Goal: Task Accomplishment & Management: Manage account settings

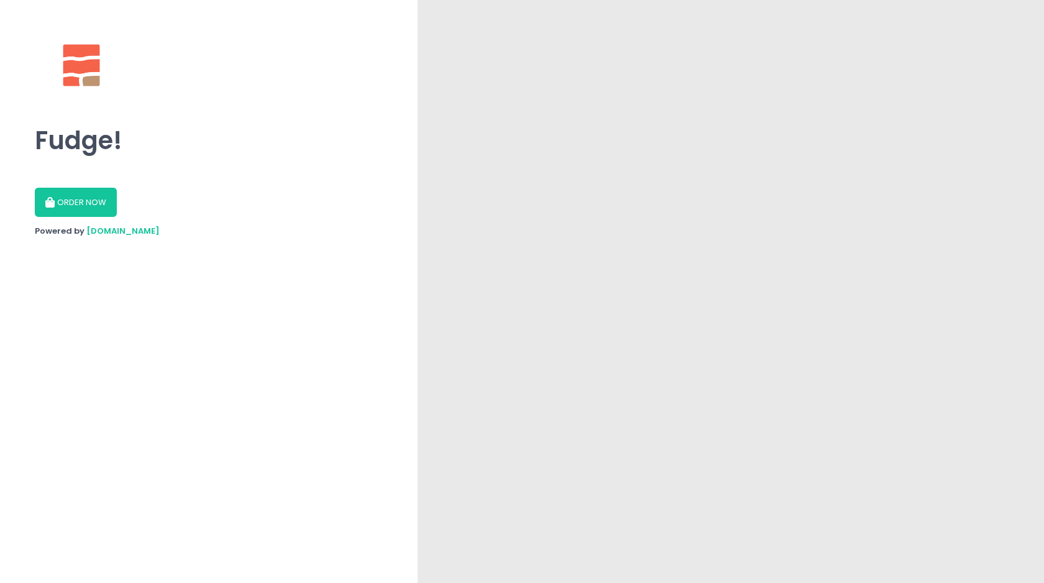
click at [81, 203] on button "ORDER NOW" at bounding box center [76, 203] width 82 height 30
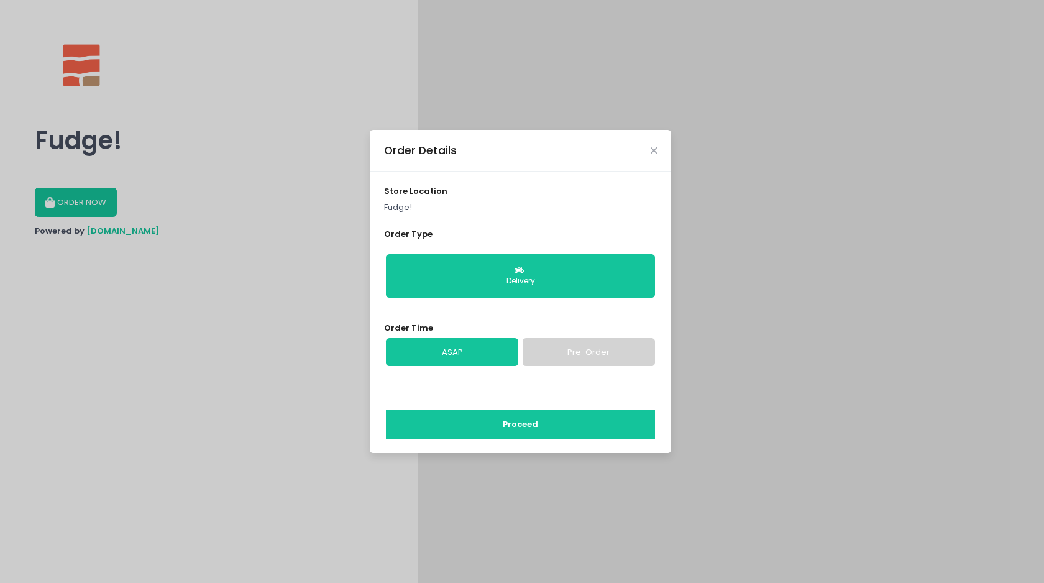
click at [501, 357] on link "ASAP" at bounding box center [452, 352] width 132 height 29
click at [520, 429] on button "Proceed" at bounding box center [520, 424] width 269 height 30
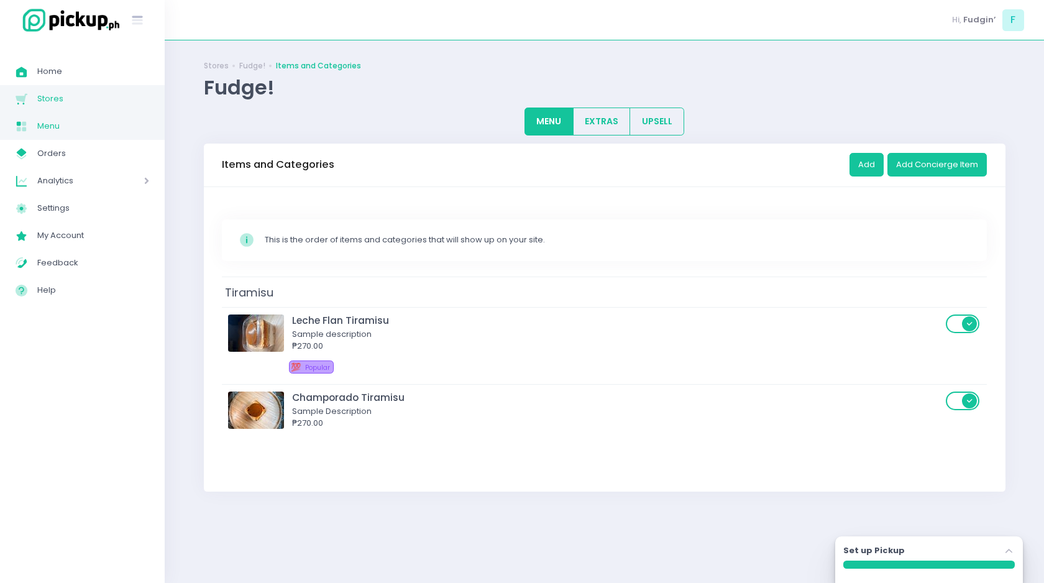
click at [54, 102] on span "Stores" at bounding box center [93, 99] width 112 height 16
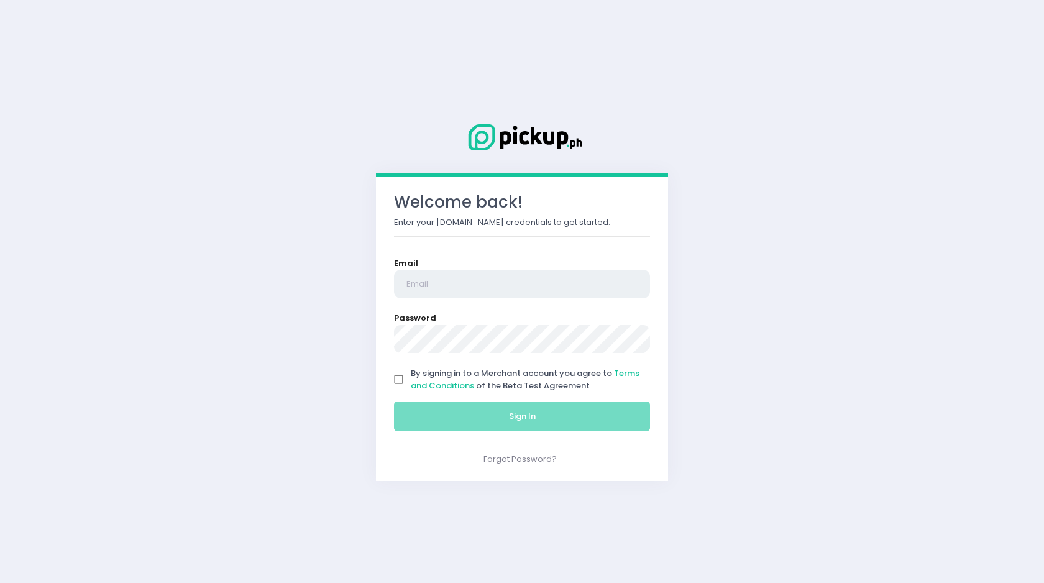
click at [421, 283] on input "email" at bounding box center [522, 284] width 256 height 29
type input "fudginsweet.manila@gmail.com"
click at [399, 381] on input "By signing in to a Merchant account you agree to Terms and Conditions of the Be…" at bounding box center [399, 380] width 24 height 24
checkbox input "true"
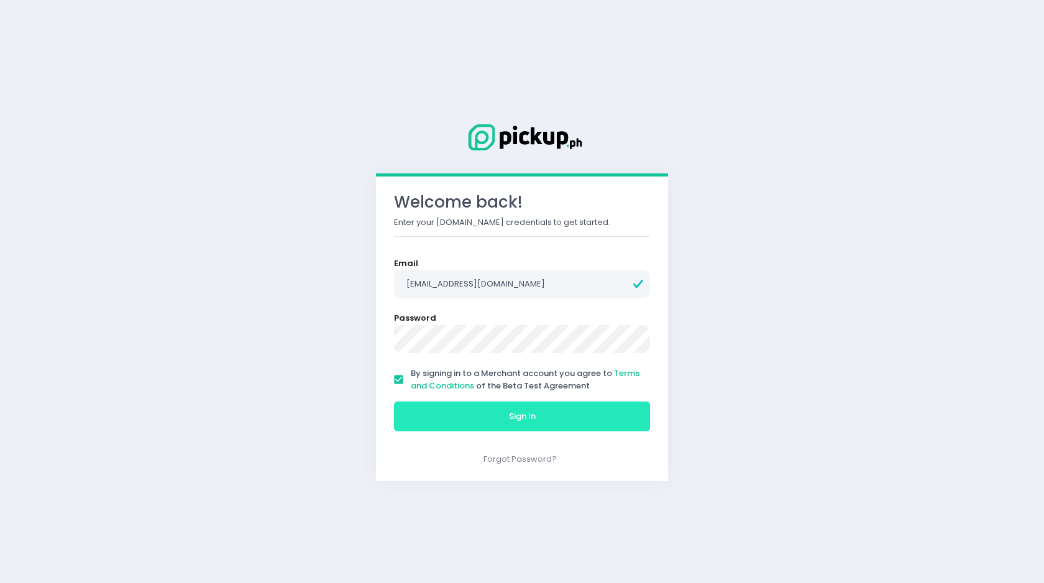
click at [436, 406] on button "Sign In" at bounding box center [522, 416] width 256 height 30
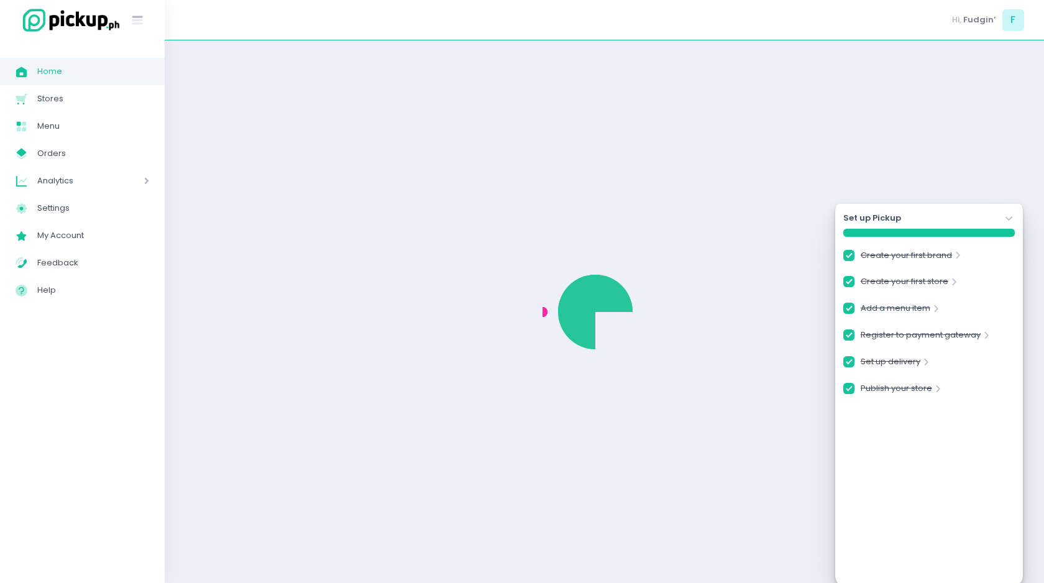
checkbox input "true"
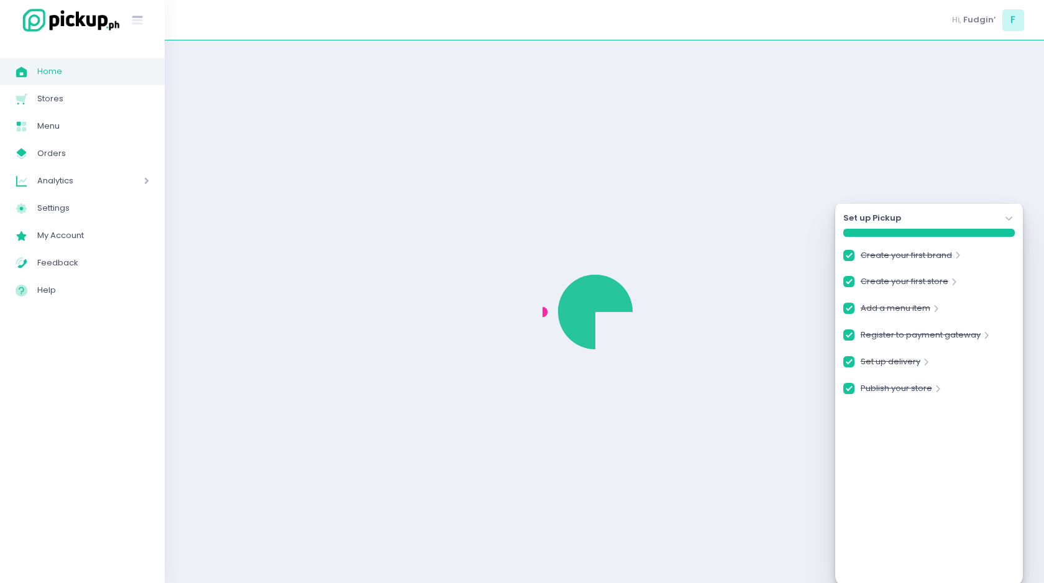
checkbox input "true"
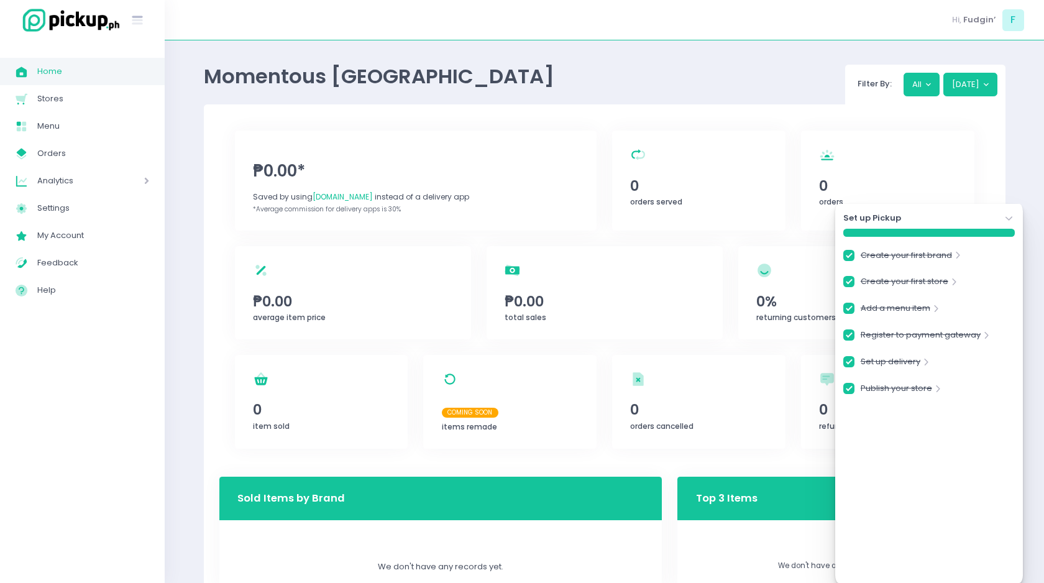
click at [211, 305] on div "₱0.00* Saved by using PickUp.ph instead of a delivery app *Average commission f…" at bounding box center [604, 352] width 801 height 496
click at [99, 102] on span "Stores" at bounding box center [93, 99] width 112 height 16
checkbox input "true"
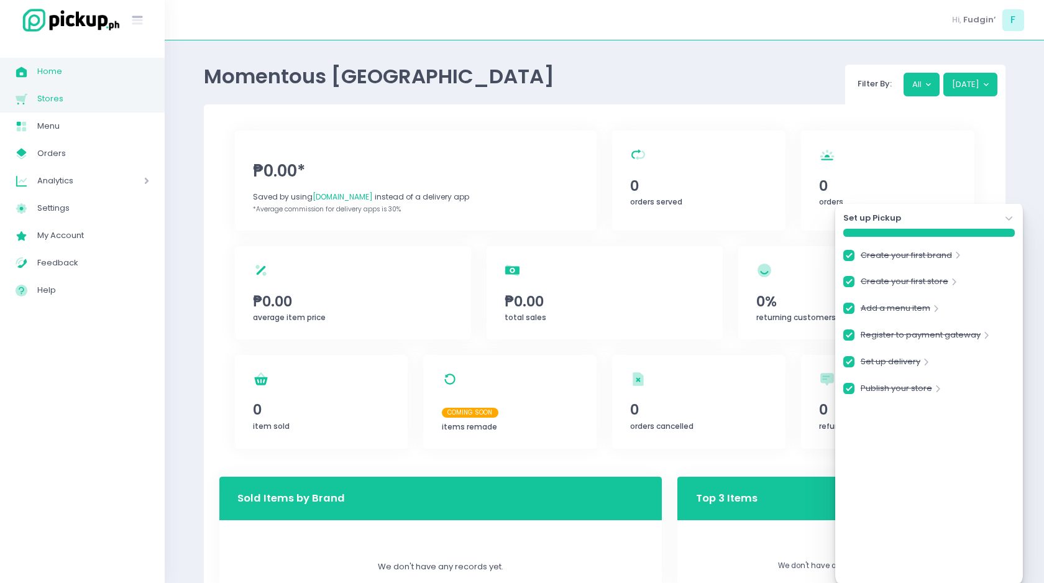
checkbox input "true"
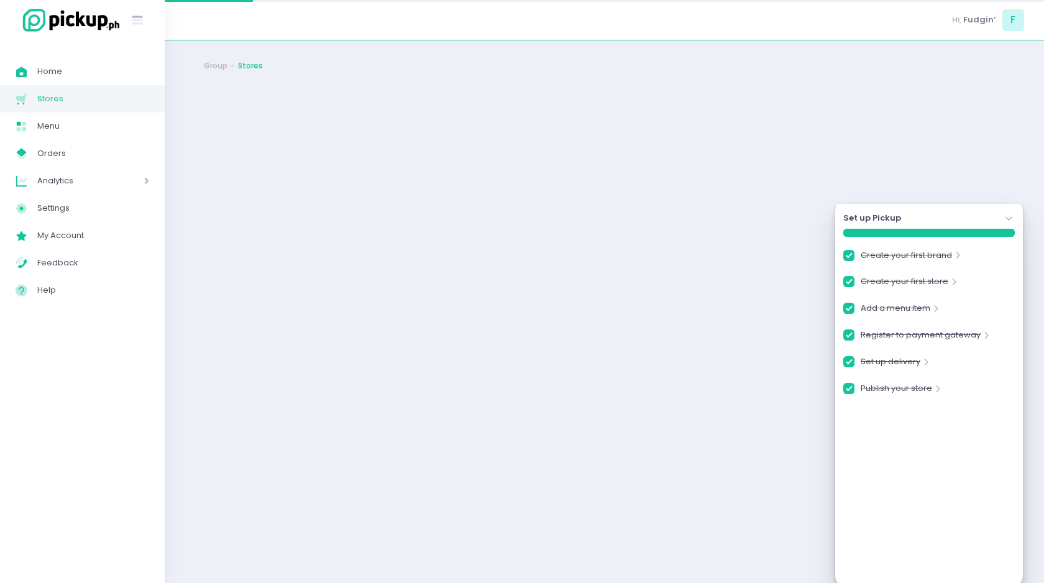
checkbox input "true"
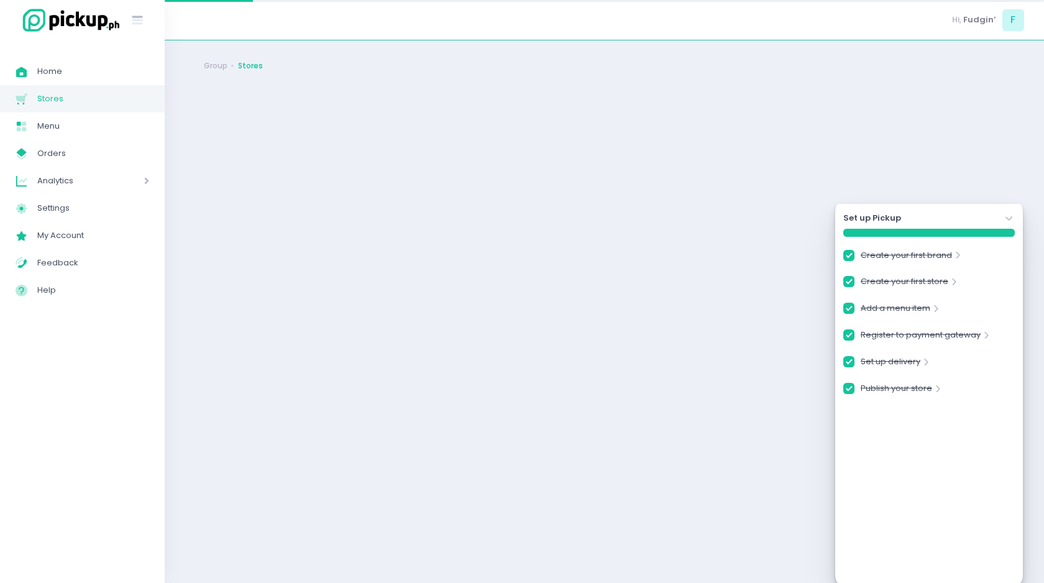
checkbox input "true"
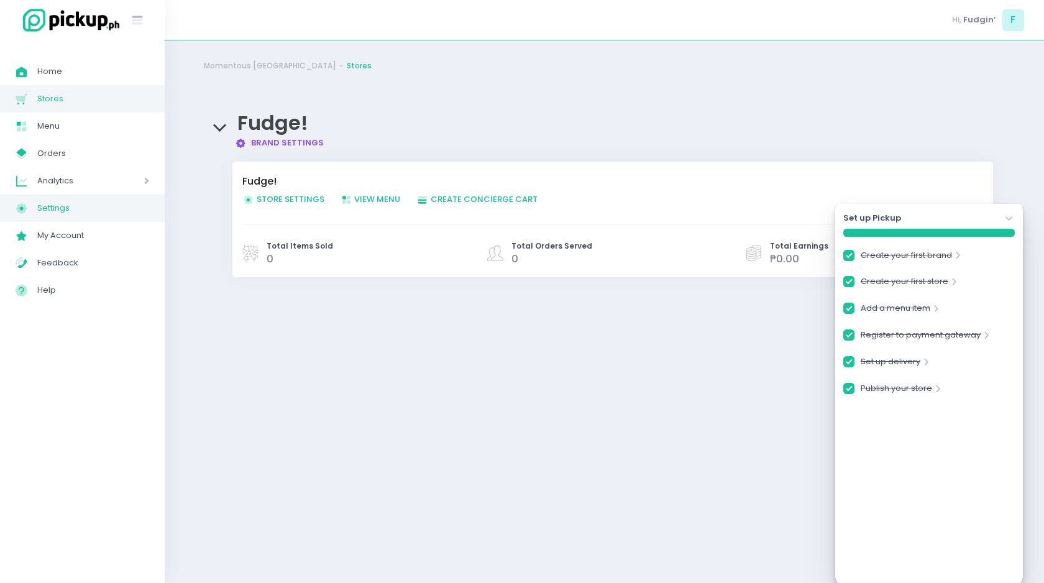
click at [86, 200] on span "Settings" at bounding box center [93, 208] width 112 height 16
checkbox input "true"
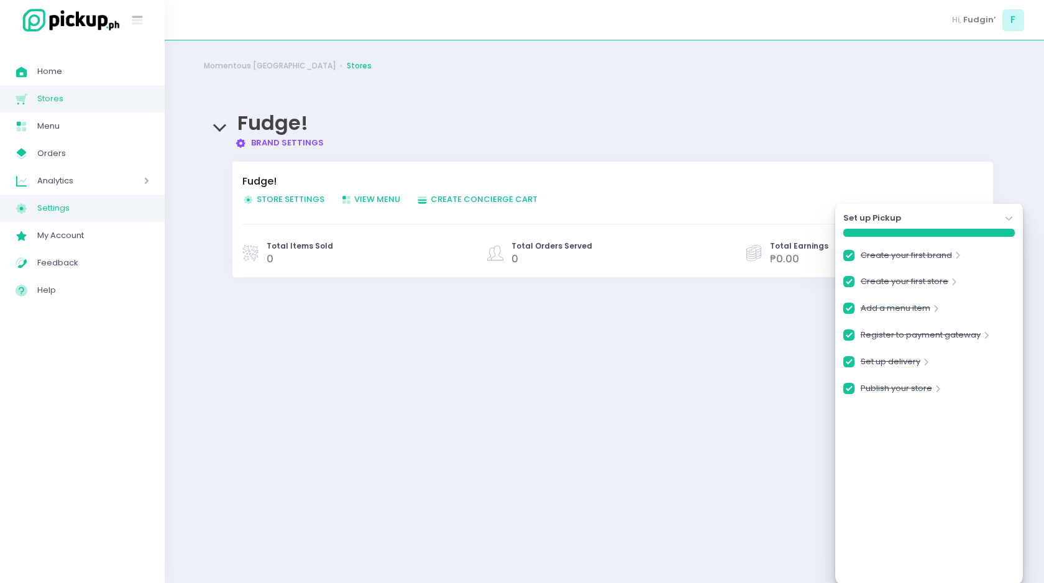
checkbox input "true"
select select "active"
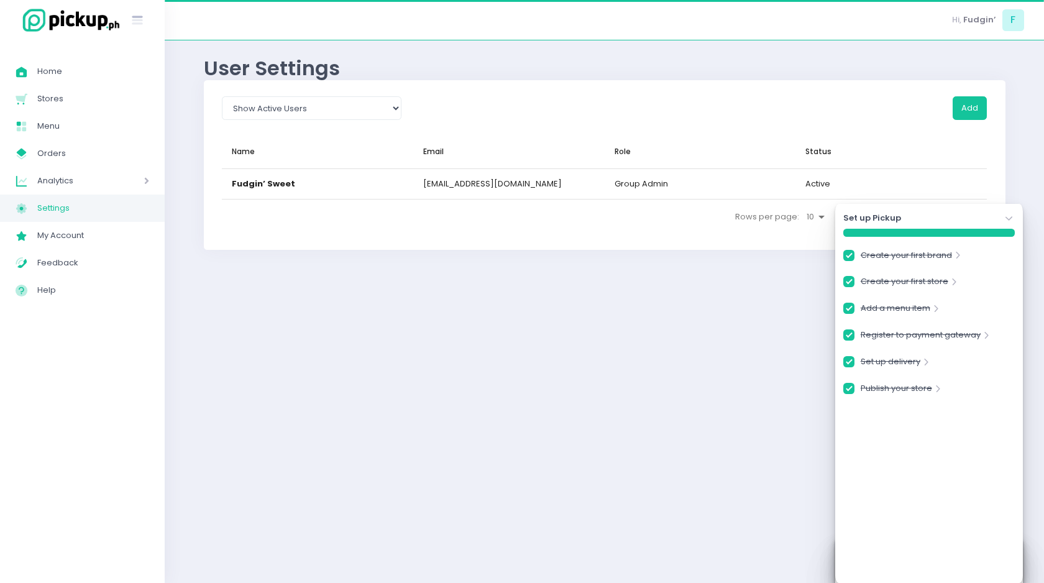
checkbox input "true"
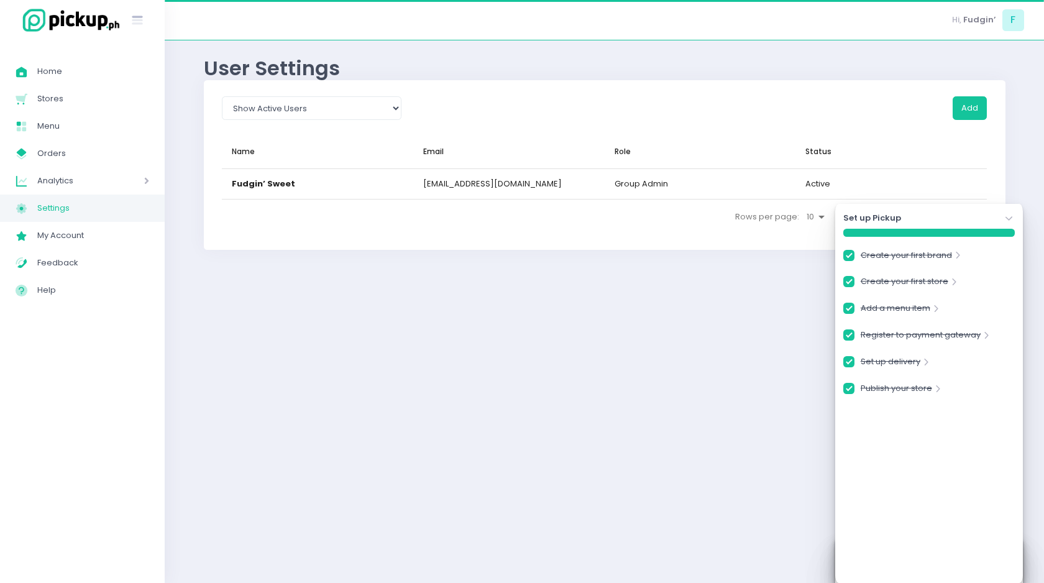
checkbox input "true"
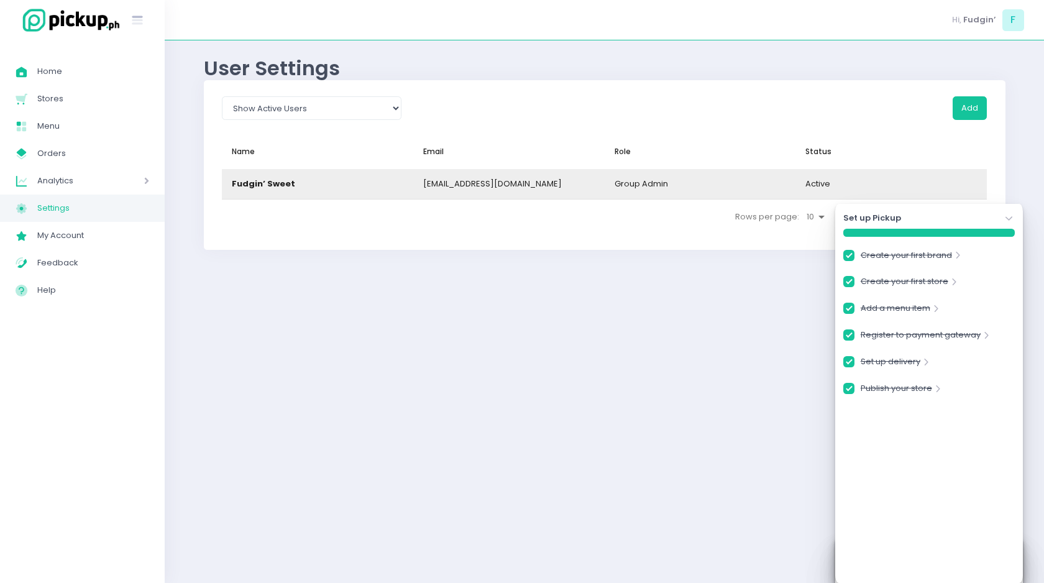
click at [252, 181] on div "Fudgin’ Sweet" at bounding box center [263, 184] width 63 height 12
checkbox input "true"
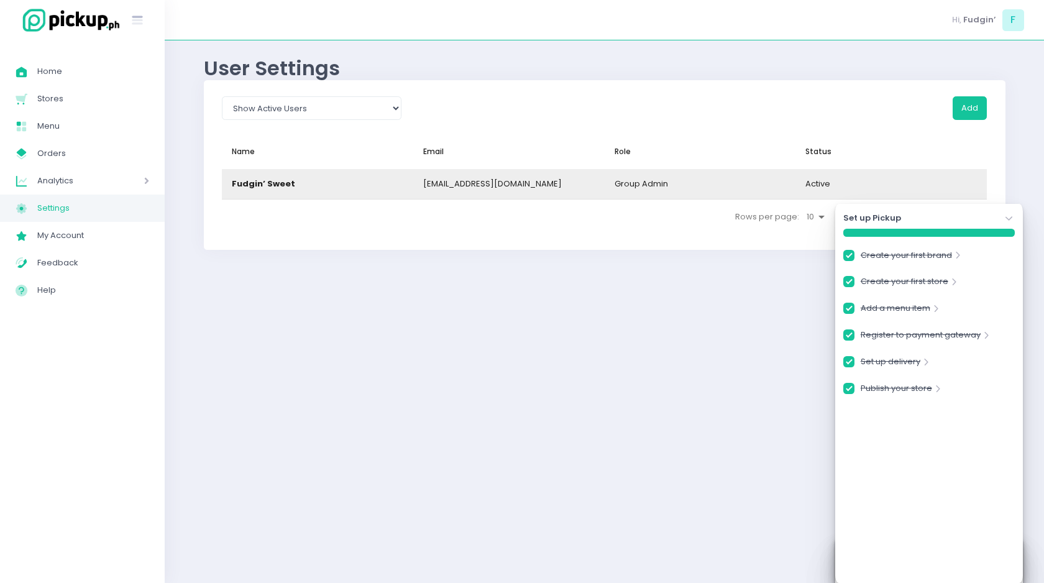
checkbox input "true"
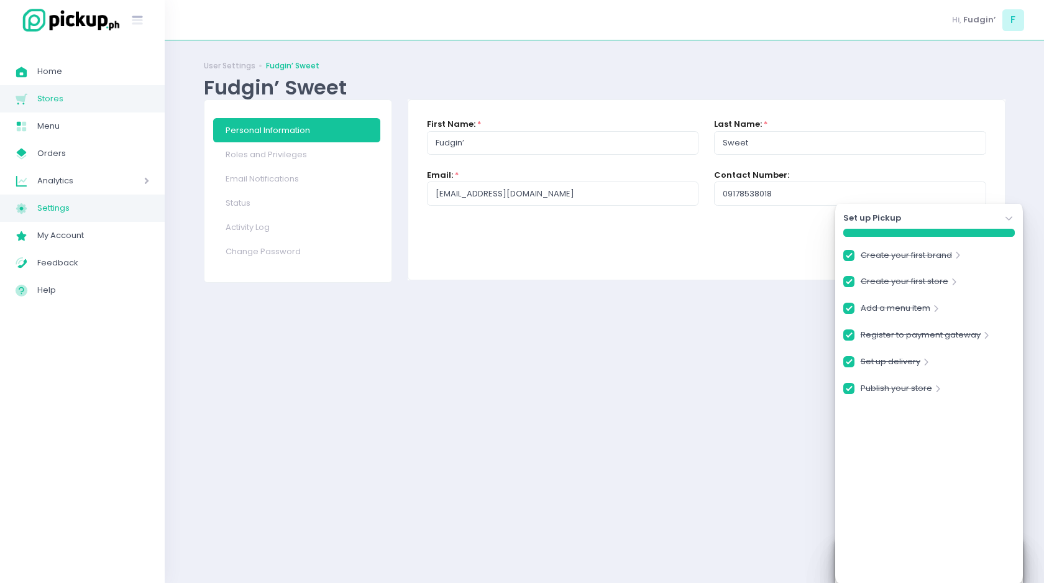
click at [63, 106] on span "Stores" at bounding box center [93, 99] width 112 height 16
checkbox input "true"
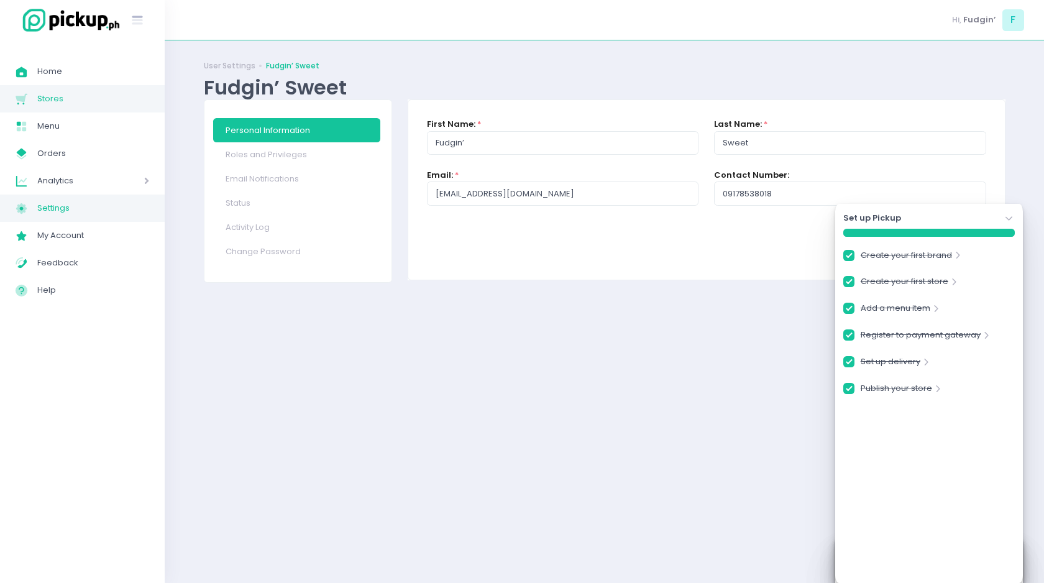
checkbox input "true"
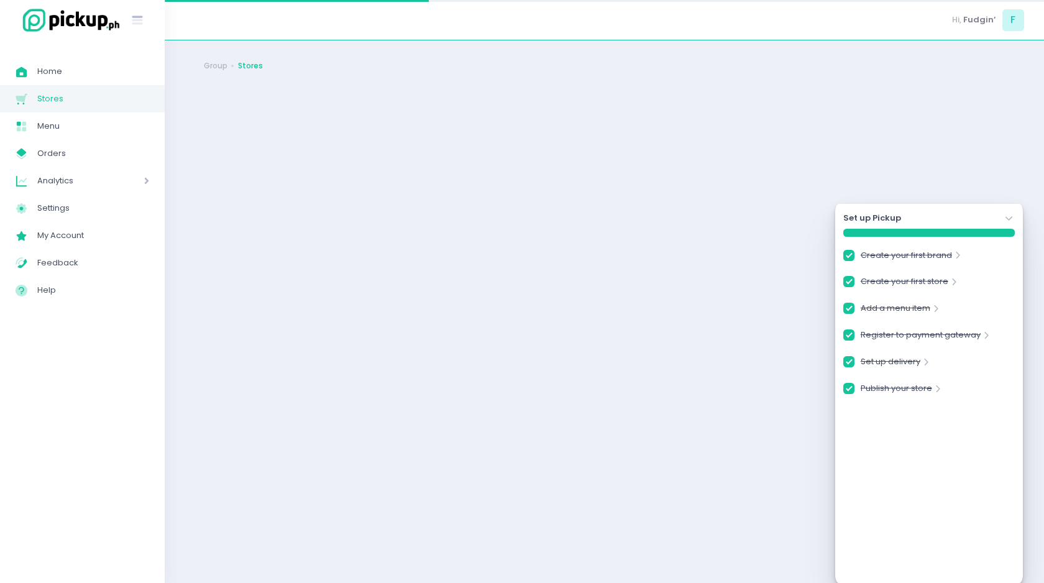
checkbox input "true"
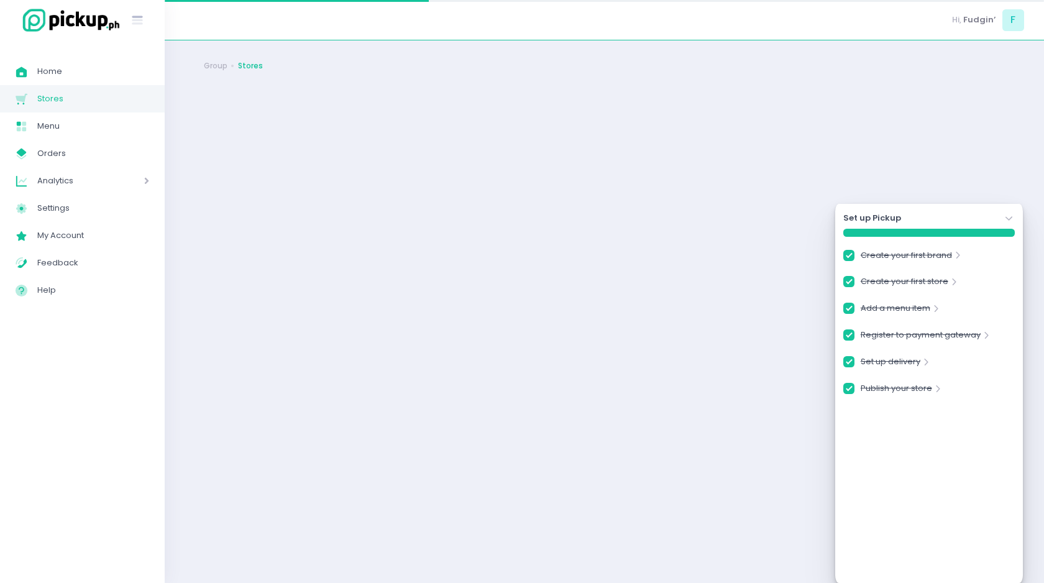
checkbox input "true"
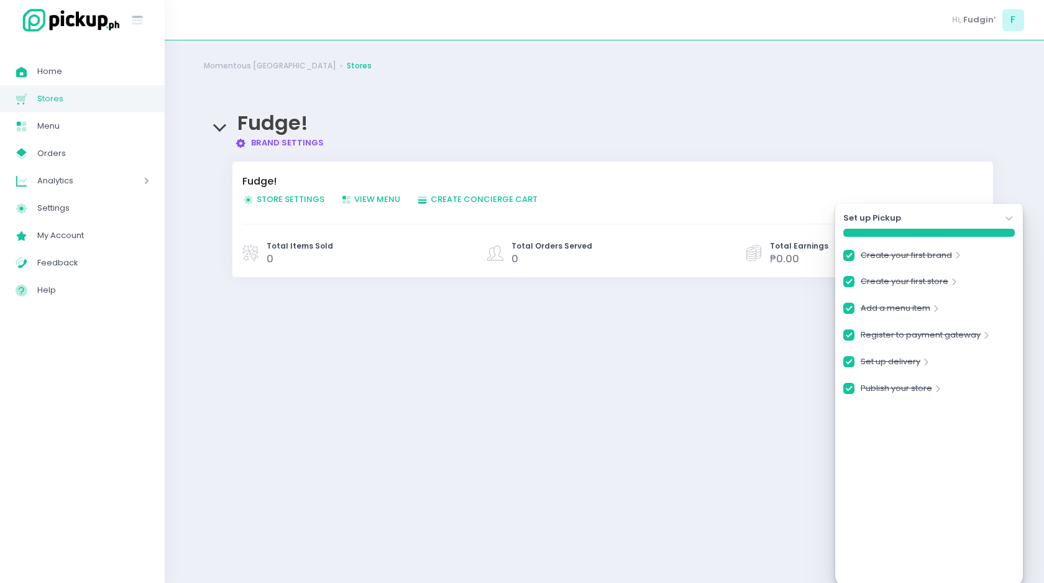
click at [290, 198] on span "Store Settings Created with Sketch. Store Settings" at bounding box center [283, 199] width 82 height 12
checkbox input "true"
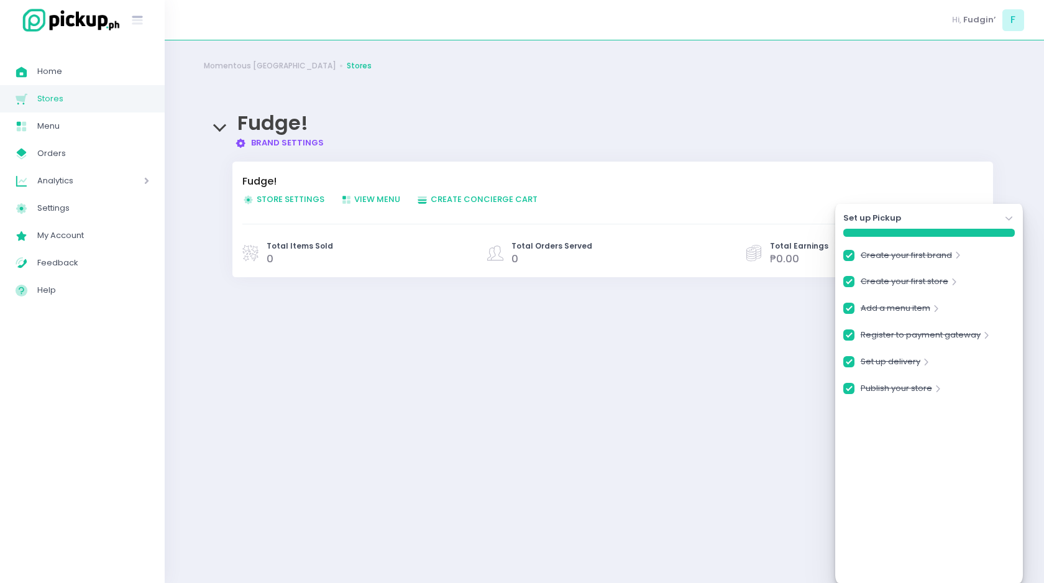
checkbox input "true"
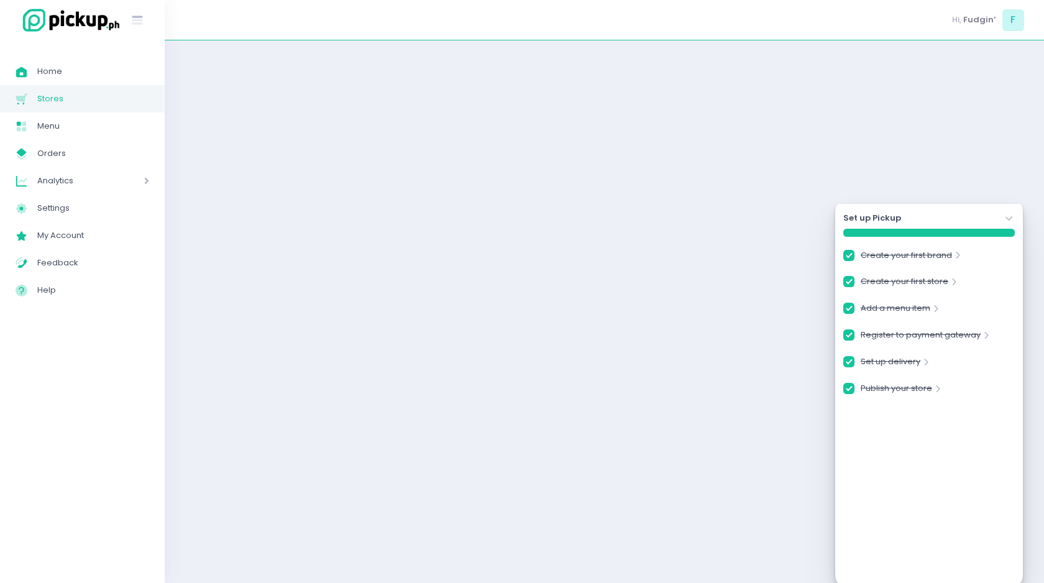
checkbox input "true"
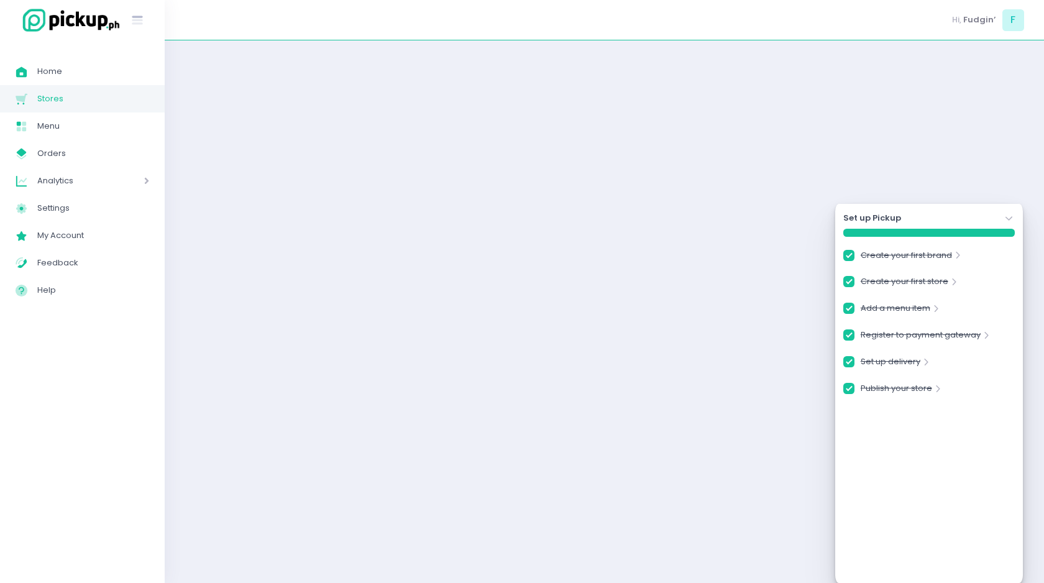
checkbox input "true"
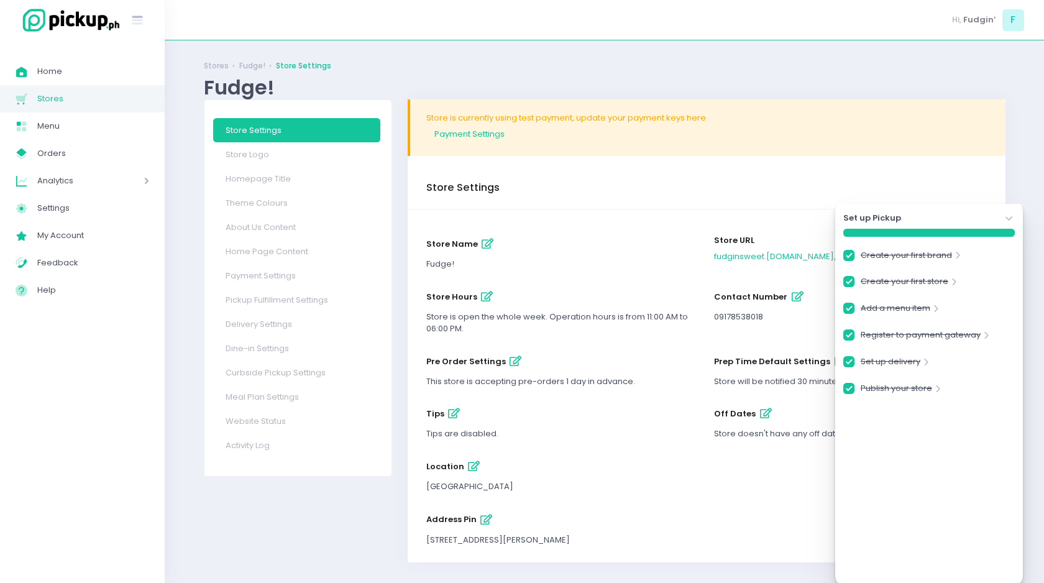
click at [1004, 220] on icon "Stockholm-icons / Navigation / Angle-down Created with Sketch." at bounding box center [1009, 218] width 12 height 12
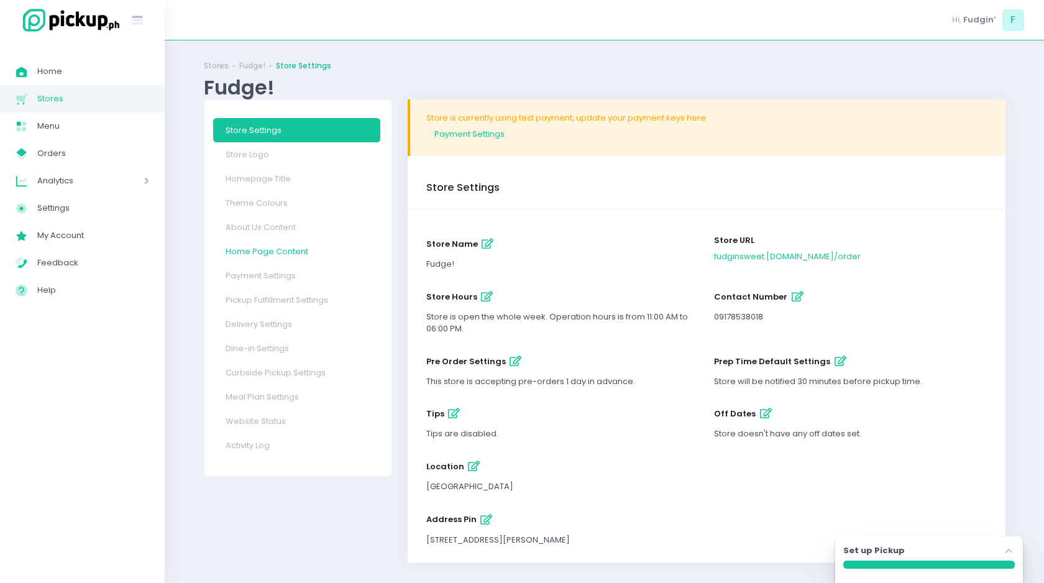
click at [278, 257] on link "Home Page Content" at bounding box center [296, 251] width 167 height 24
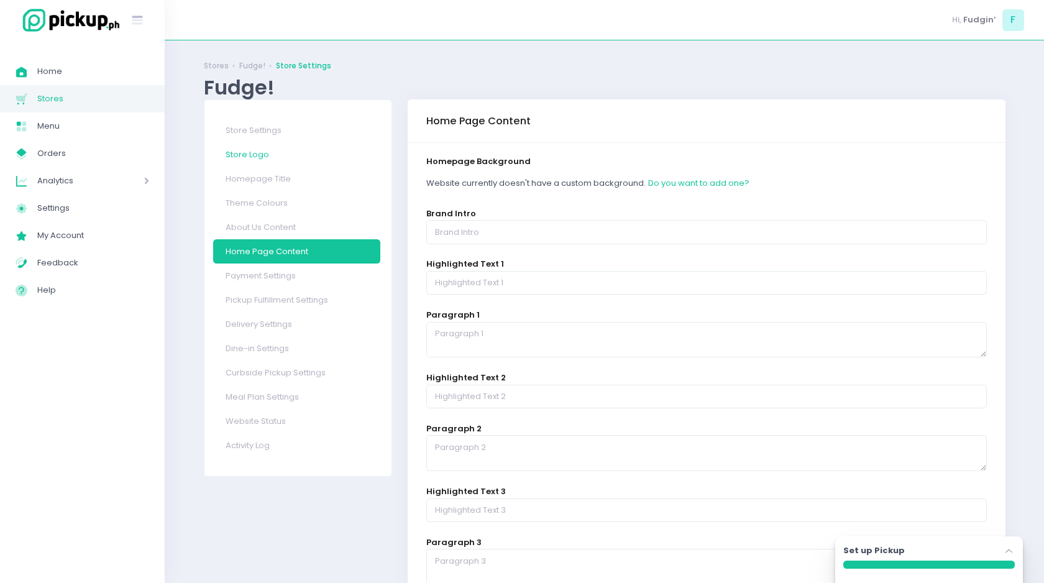
click at [258, 154] on link "Store Logo" at bounding box center [296, 154] width 167 height 24
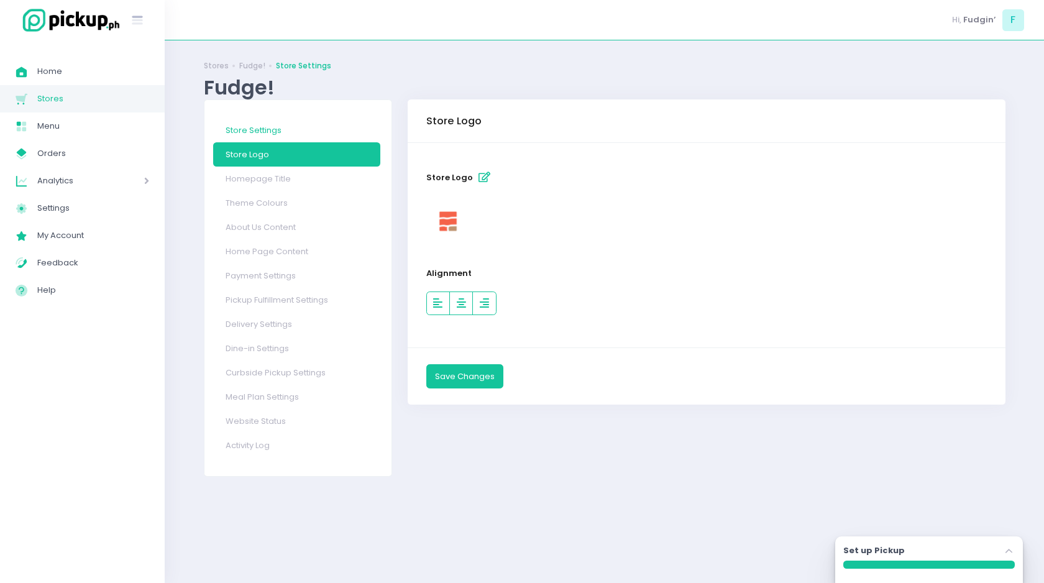
click at [257, 132] on link "Store Settings" at bounding box center [296, 130] width 167 height 24
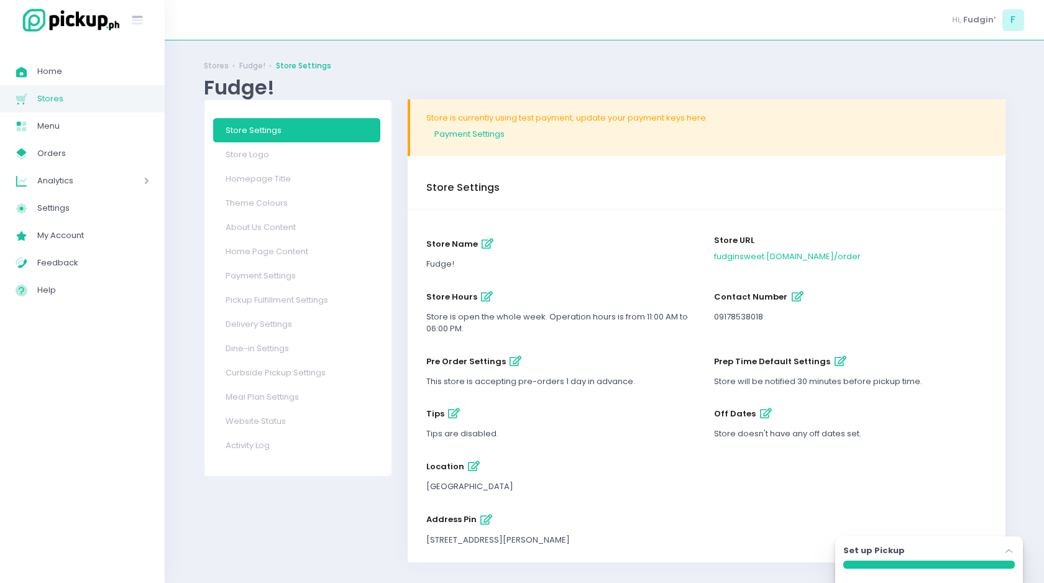
click at [509, 361] on icon "button" at bounding box center [515, 361] width 12 height 11
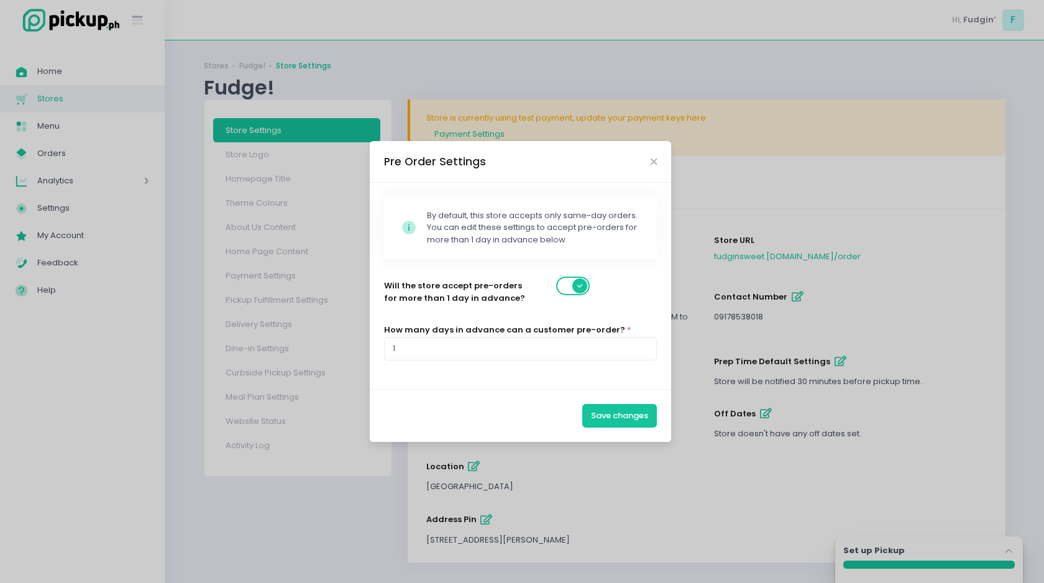
click at [531, 459] on div "Pre Order Settings Stockholm-icons / Code / Info-circle Created with Sketch. By…" at bounding box center [522, 291] width 1044 height 583
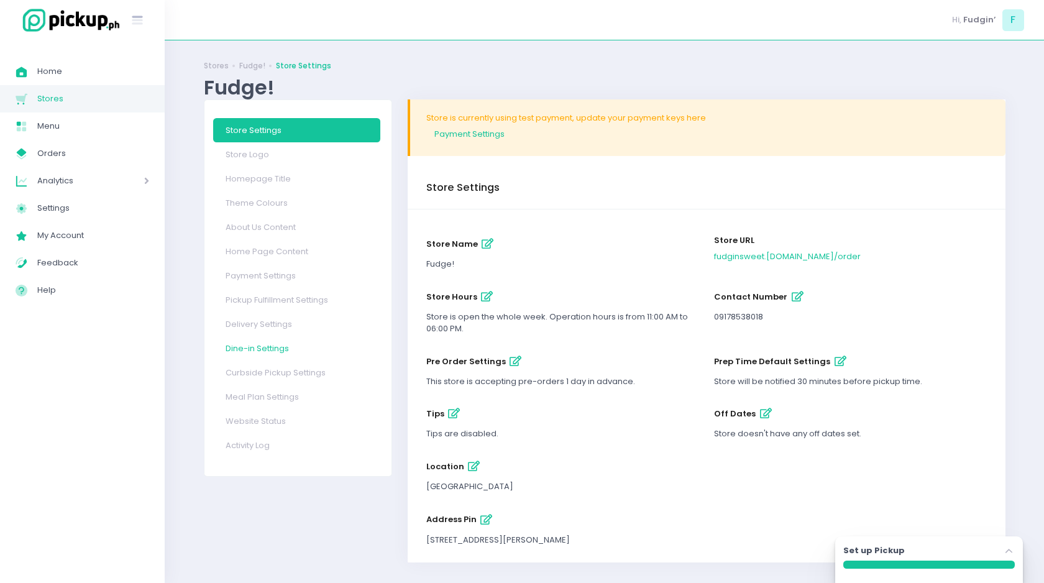
click at [285, 342] on link "Dine-in Settings" at bounding box center [296, 348] width 167 height 24
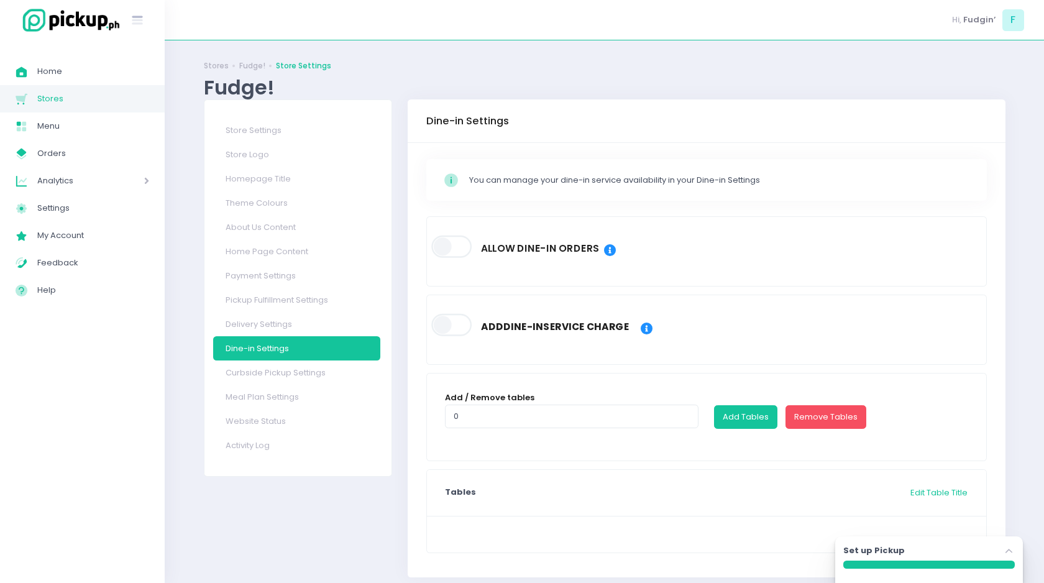
scroll to position [25, 0]
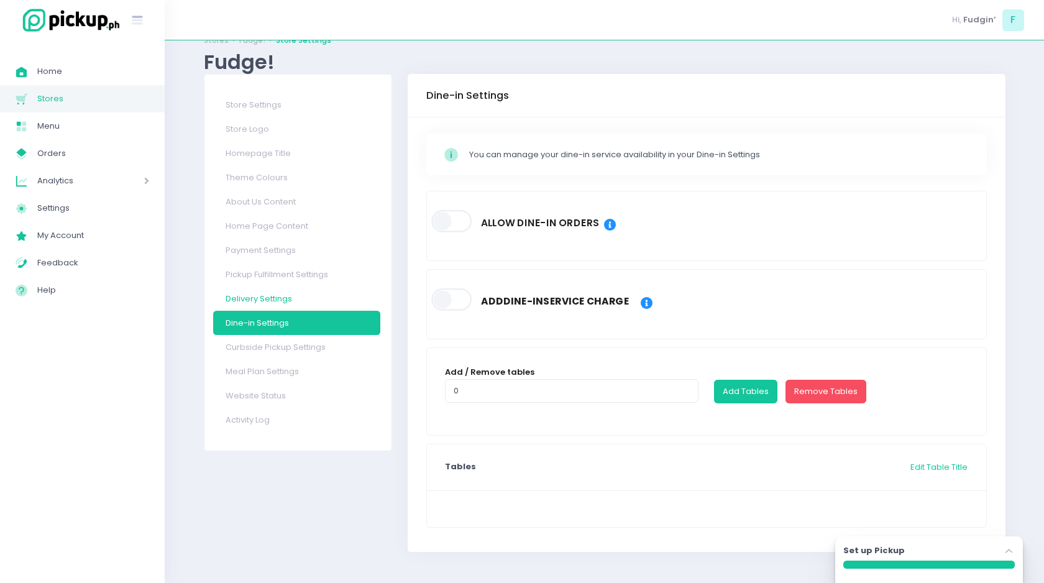
click at [290, 291] on link "Delivery Settings" at bounding box center [296, 298] width 167 height 24
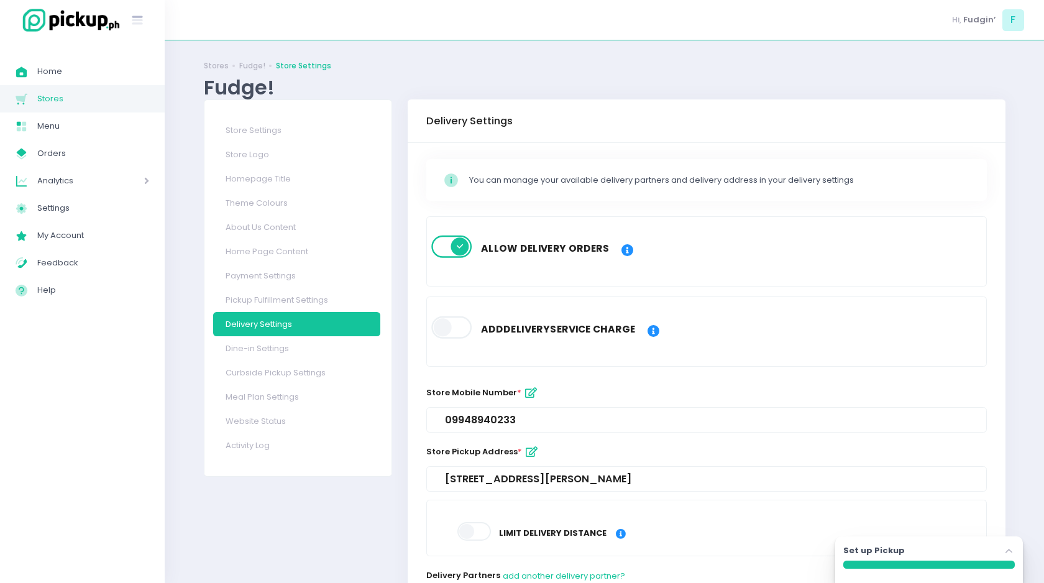
click at [448, 332] on span at bounding box center [453, 327] width 42 height 22
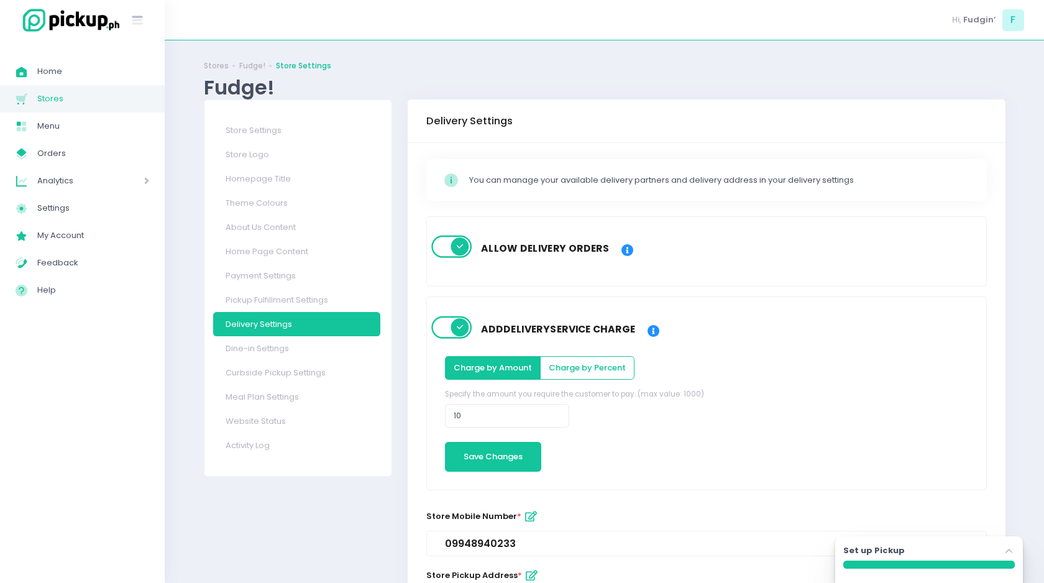
click at [435, 327] on span at bounding box center [453, 327] width 42 height 22
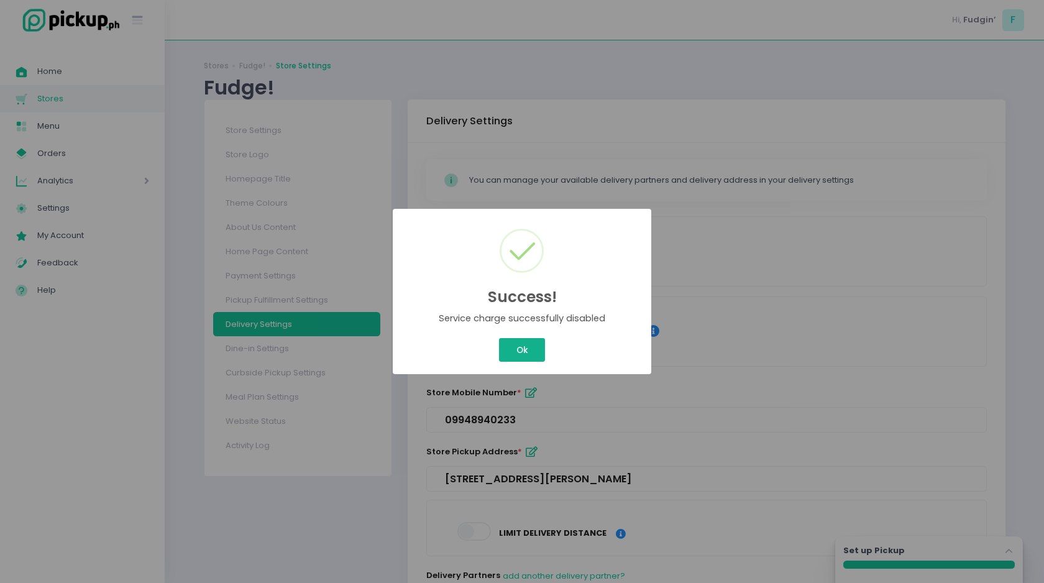
click at [499, 341] on button "Ok" at bounding box center [522, 350] width 46 height 24
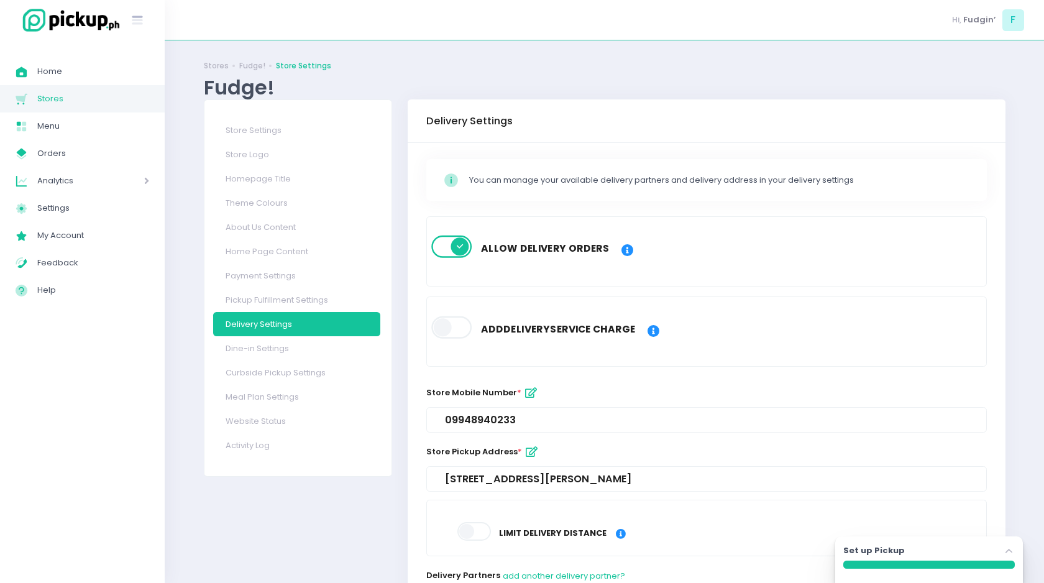
click at [452, 328] on span at bounding box center [453, 327] width 42 height 22
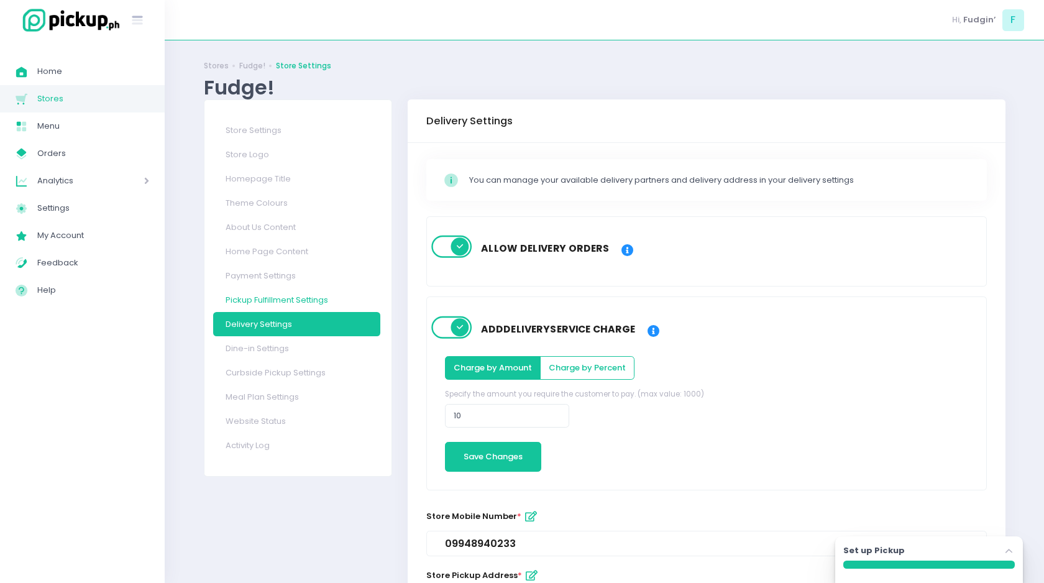
click at [276, 302] on link "Pickup Fulfillment Settings" at bounding box center [296, 300] width 167 height 24
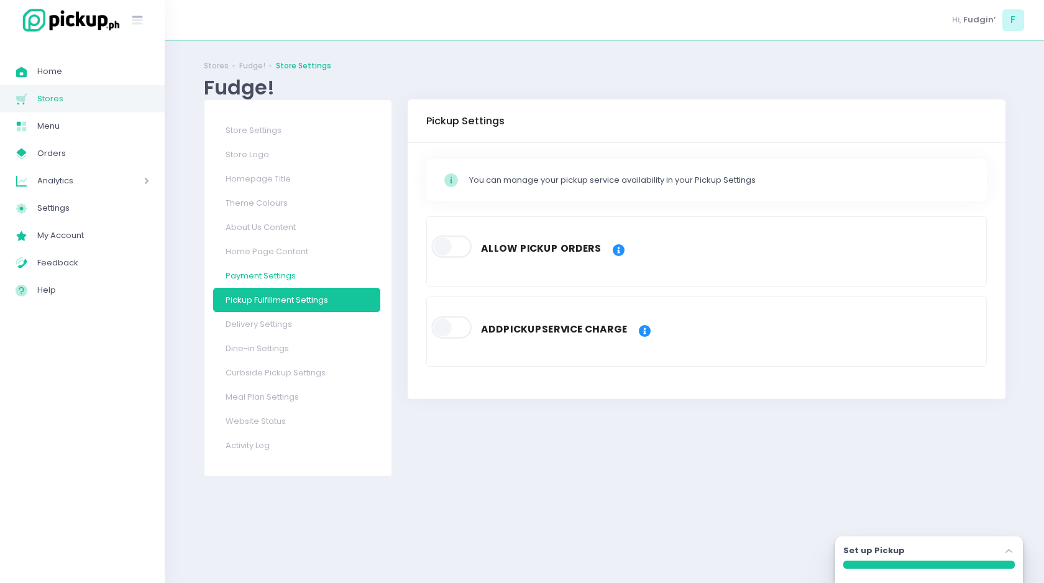
click at [267, 275] on link "Payment Settings" at bounding box center [296, 275] width 167 height 24
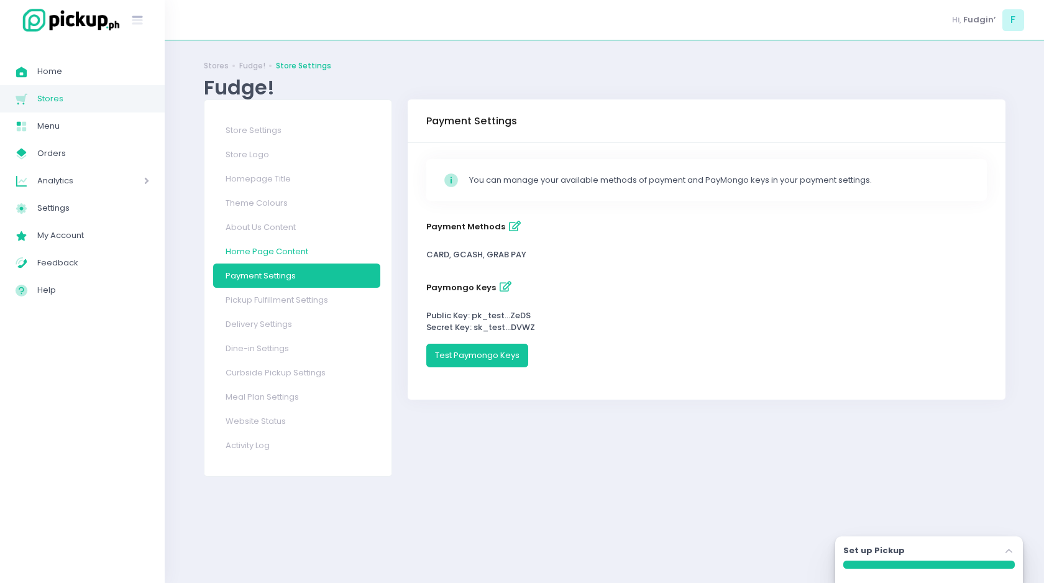
click at [271, 252] on link "Home Page Content" at bounding box center [296, 251] width 167 height 24
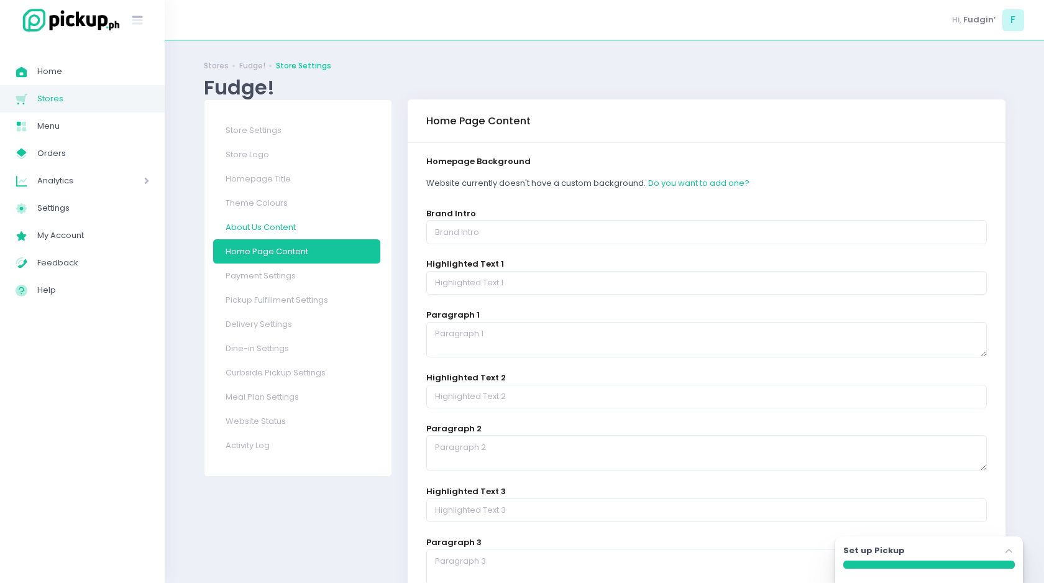
click at [273, 227] on link "About Us Content" at bounding box center [296, 227] width 167 height 24
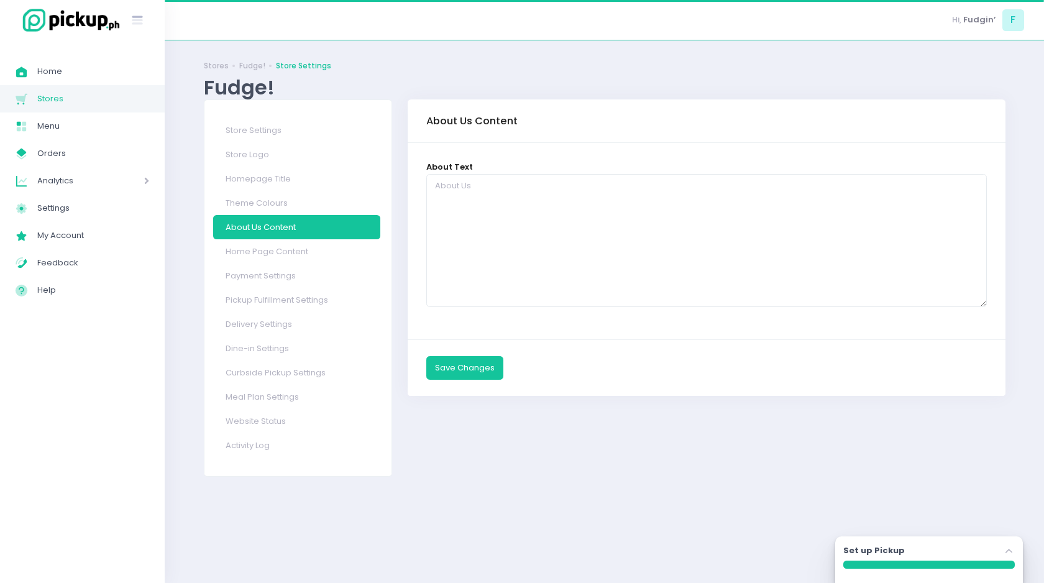
click at [280, 207] on link "Theme Colours" at bounding box center [296, 203] width 167 height 24
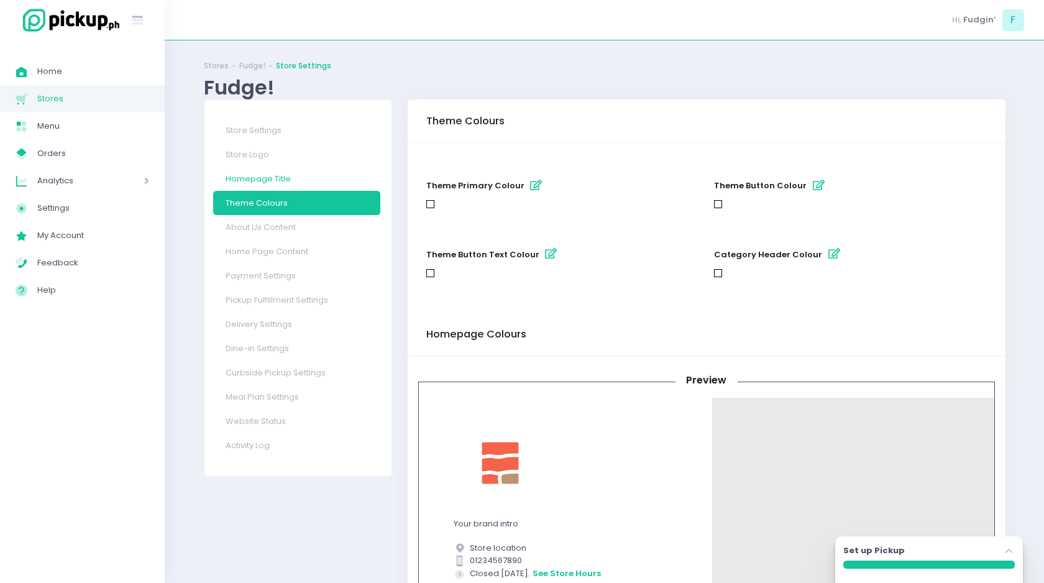
click at [280, 167] on link "Homepage Title" at bounding box center [296, 178] width 167 height 24
select select "normal"
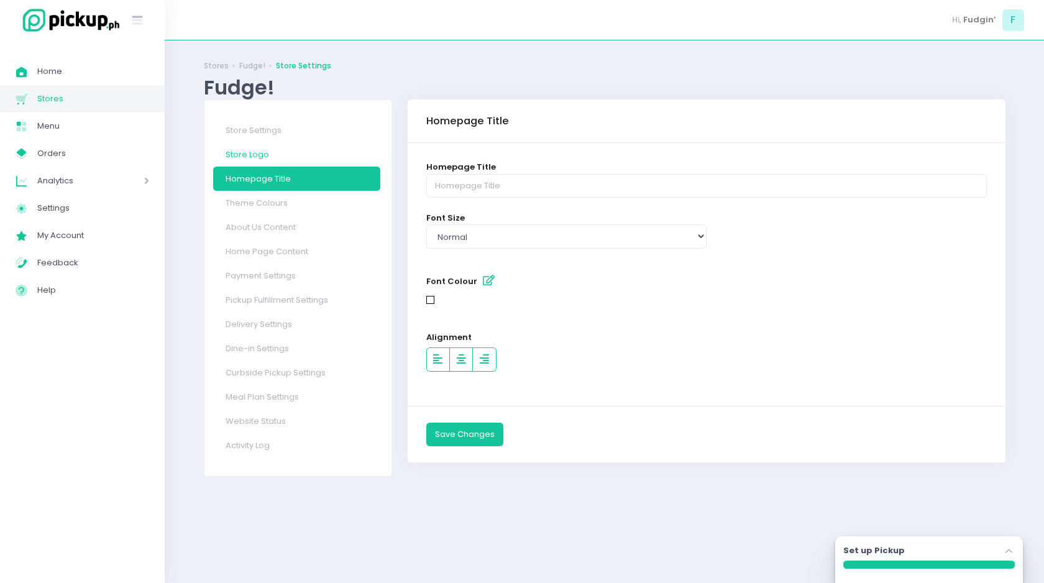
click at [249, 153] on link "Store Logo" at bounding box center [296, 154] width 167 height 24
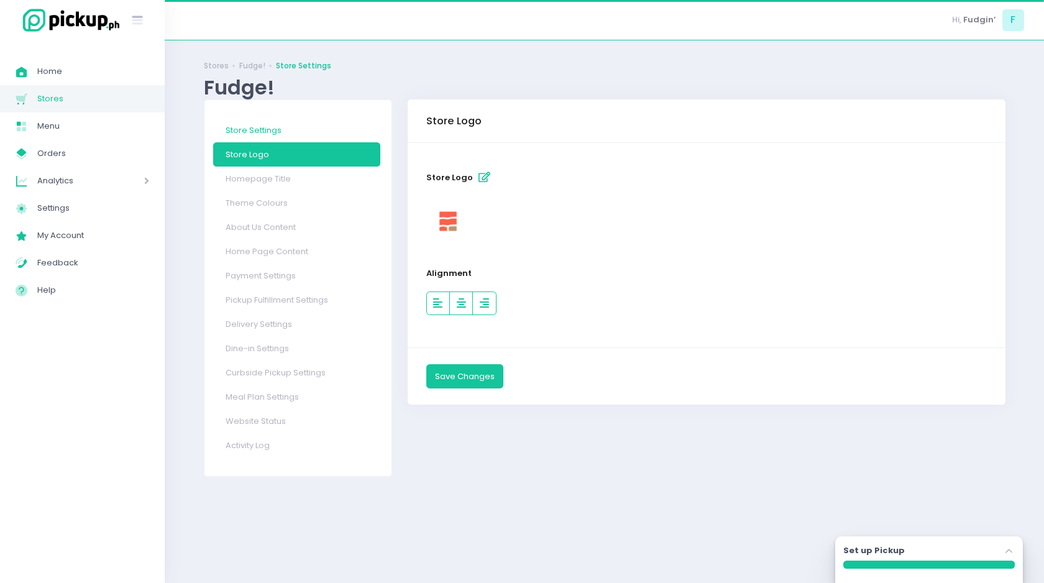
click at [262, 132] on link "Store Settings" at bounding box center [296, 130] width 167 height 24
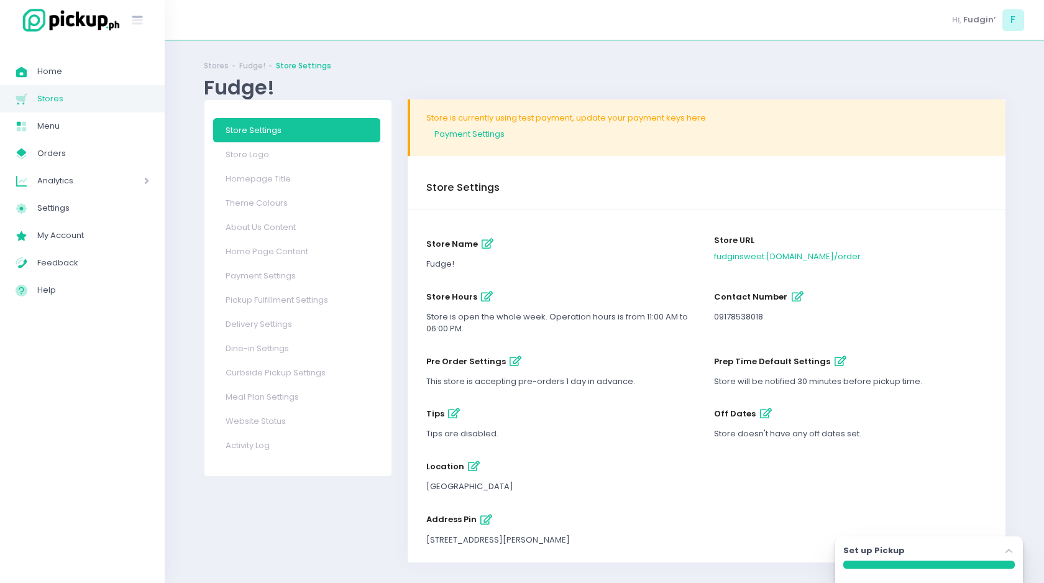
scroll to position [11, 0]
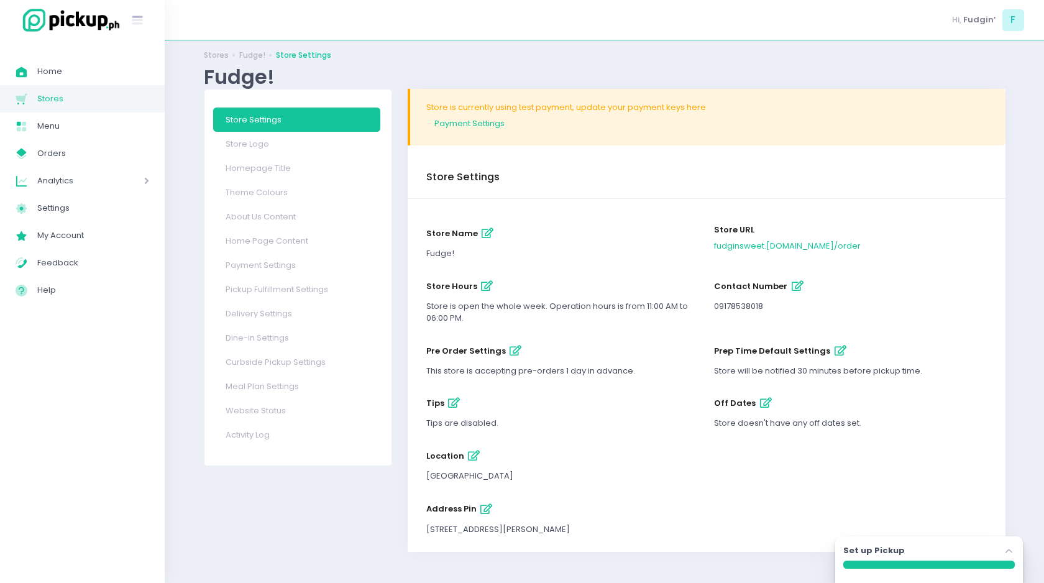
click at [477, 283] on button "store hours" at bounding box center [487, 286] width 20 height 20
select select "11:00"
select select "18:00"
select select "11:00"
select select "18:00"
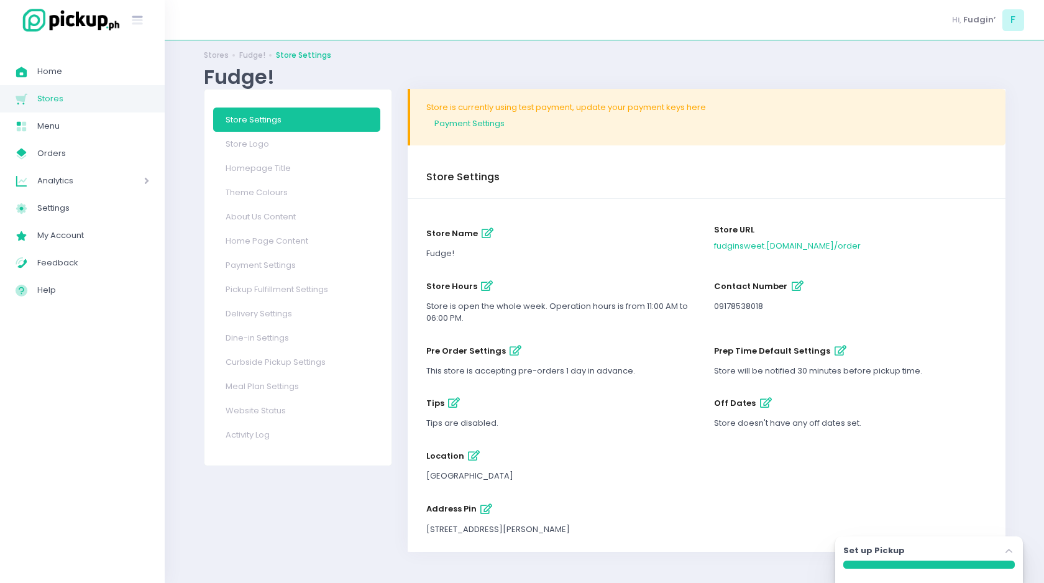
select select "11:00"
select select "18:00"
select select "11:00"
select select "18:00"
select select "11:00"
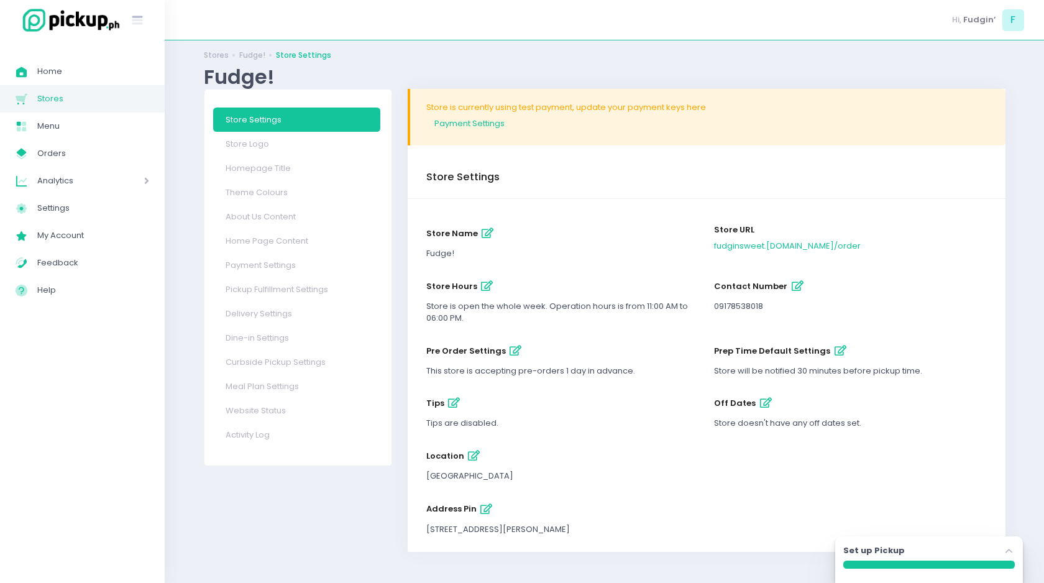
select select "18:00"
select select "11:00"
select select "18:00"
select select "11:00"
select select "18:00"
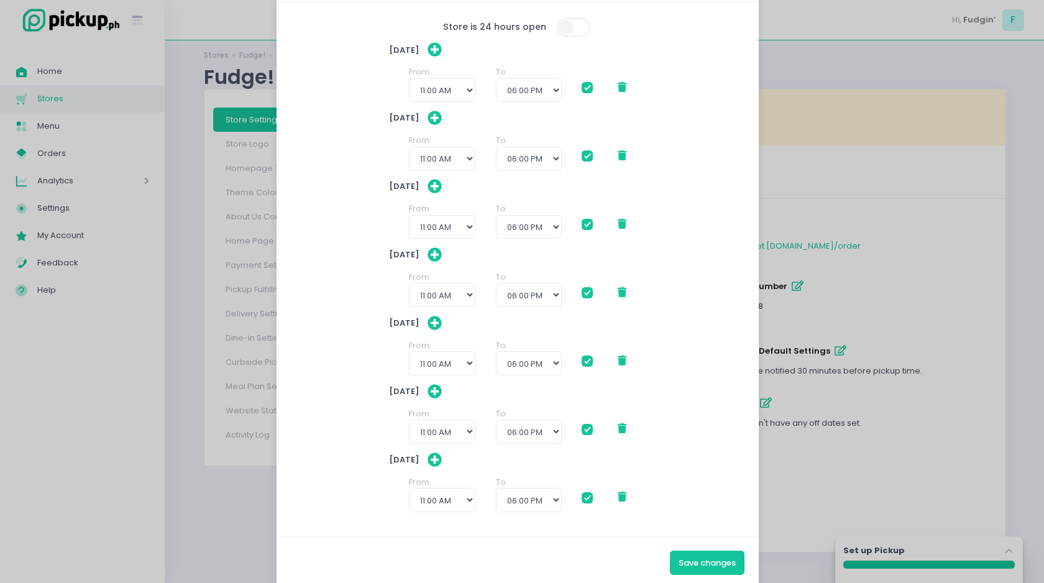
scroll to position [73, 0]
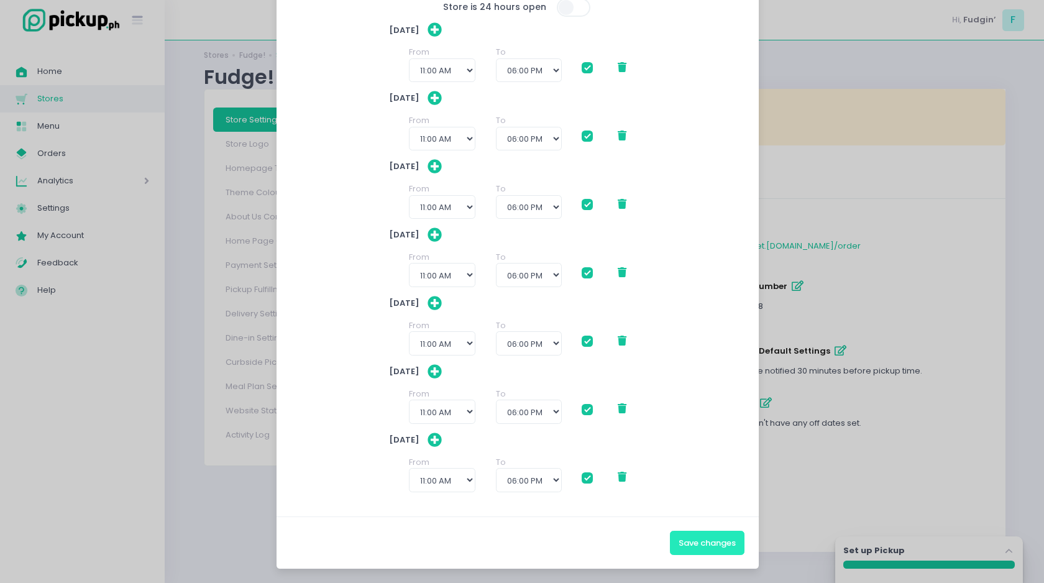
click at [713, 542] on button "Save changes" at bounding box center [707, 543] width 75 height 24
checkbox input "true"
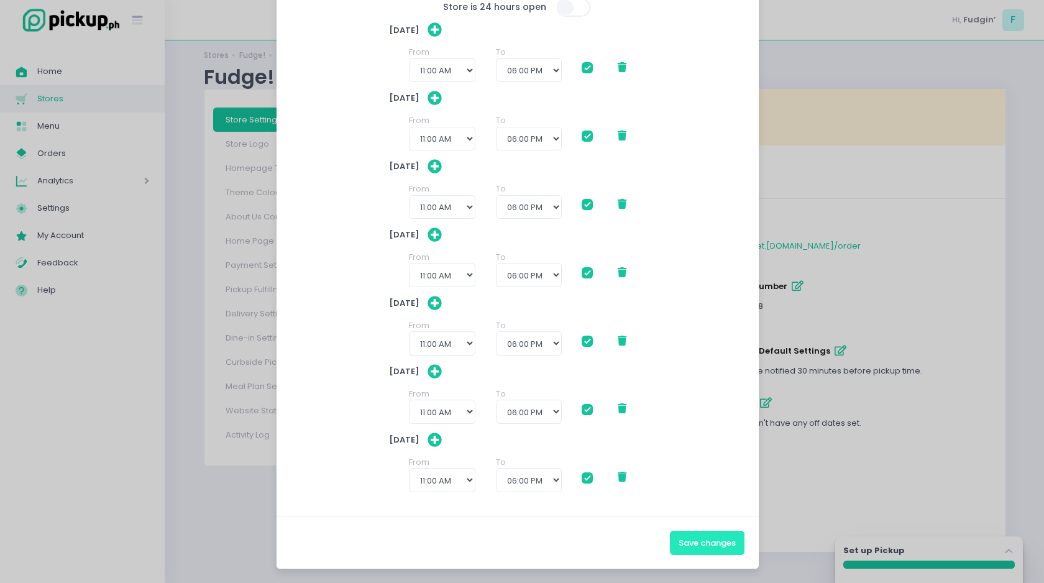
checkbox input "true"
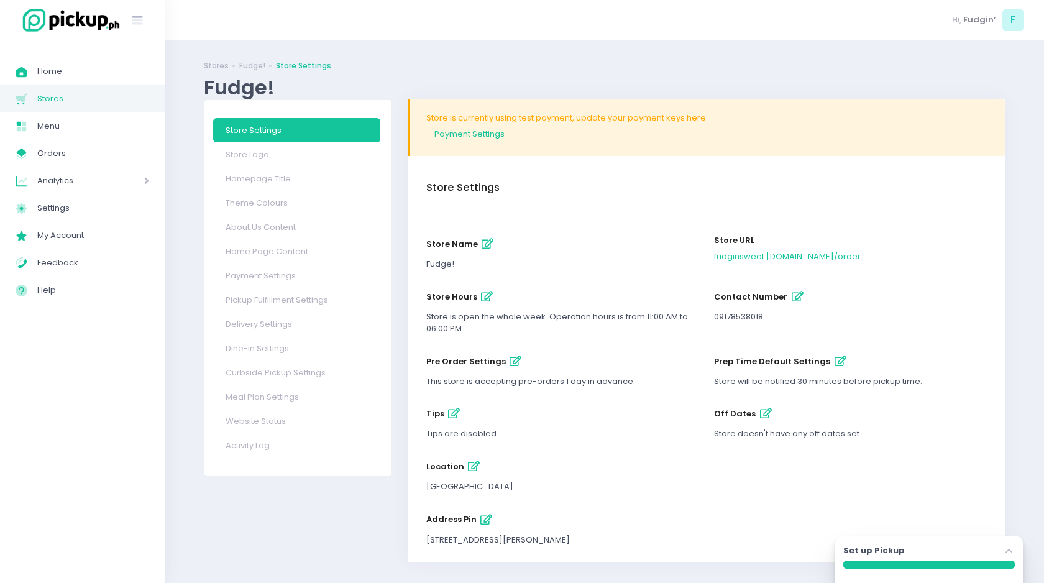
click at [510, 358] on icon "button" at bounding box center [515, 361] width 12 height 11
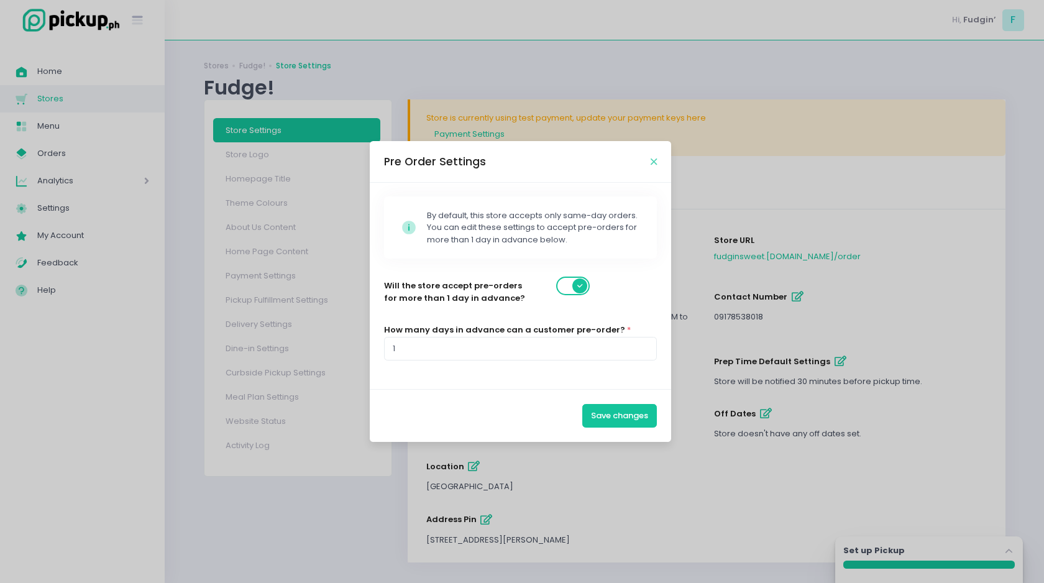
click at [652, 160] on icon "Close" at bounding box center [653, 161] width 6 height 9
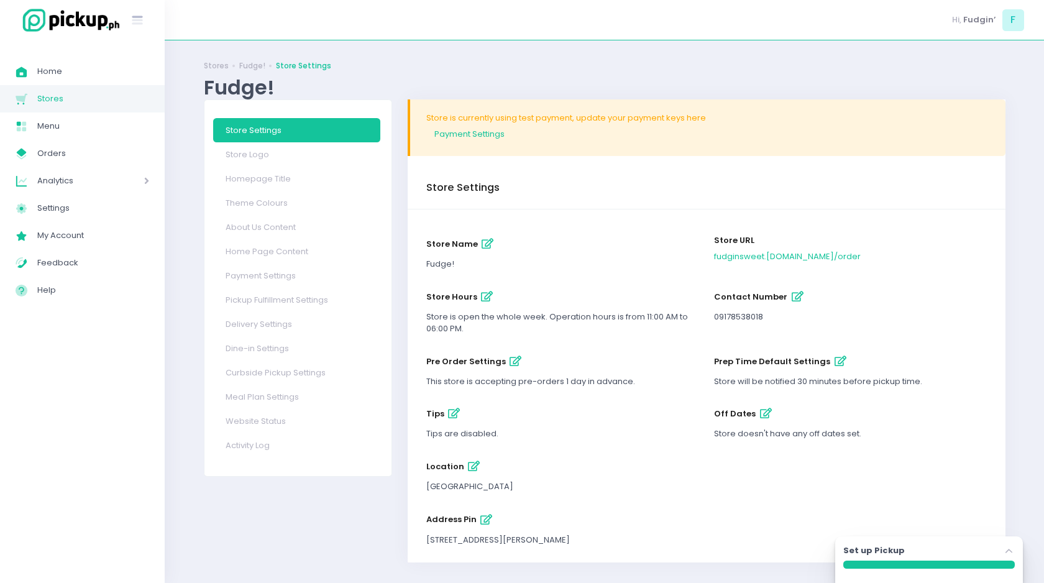
click at [835, 358] on icon "button" at bounding box center [840, 361] width 12 height 11
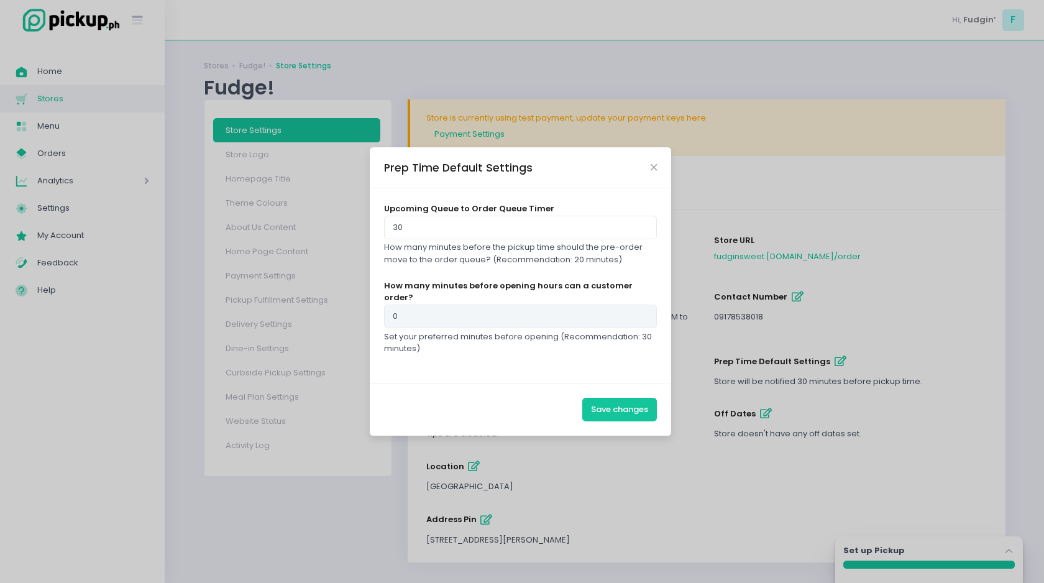
click at [617, 447] on div "Prep Time Default Settings Upcoming Queue to Order Queue Timer 30 How many minu…" at bounding box center [522, 291] width 1044 height 583
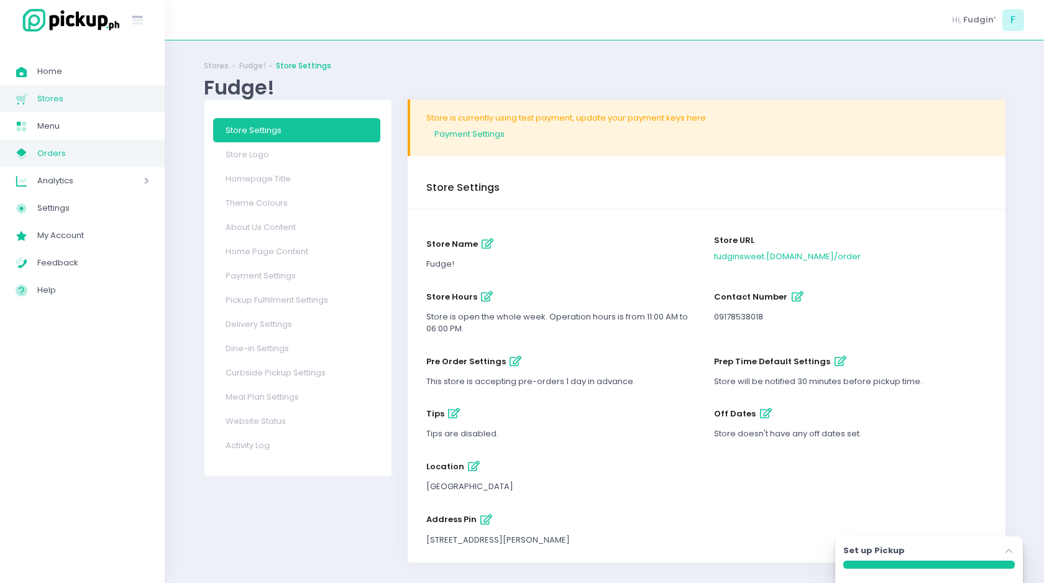
click at [71, 158] on span "Orders" at bounding box center [93, 153] width 112 height 16
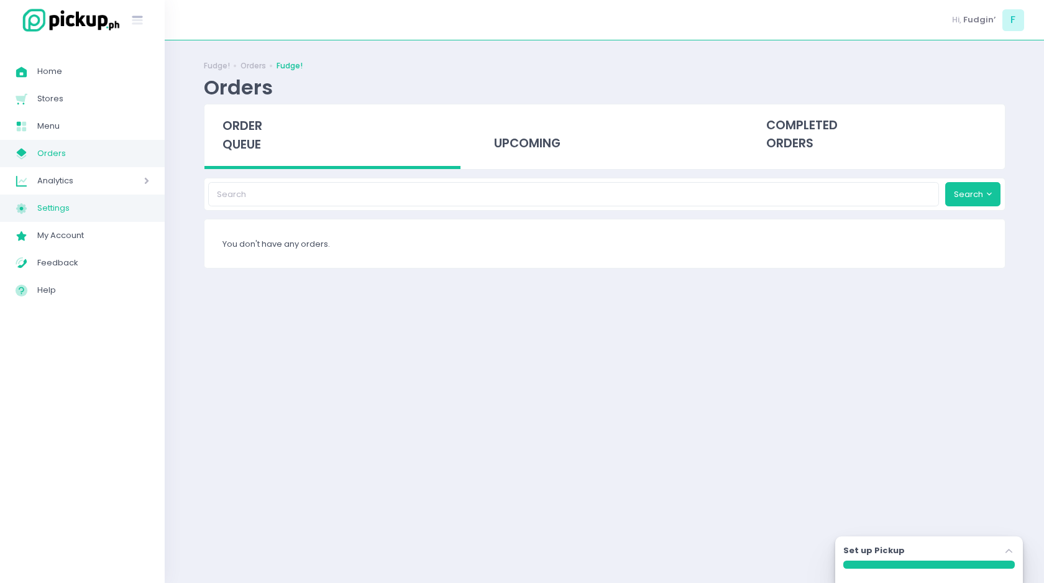
click at [75, 199] on link "Settings Created with Sketch. Settings" at bounding box center [82, 207] width 165 height 27
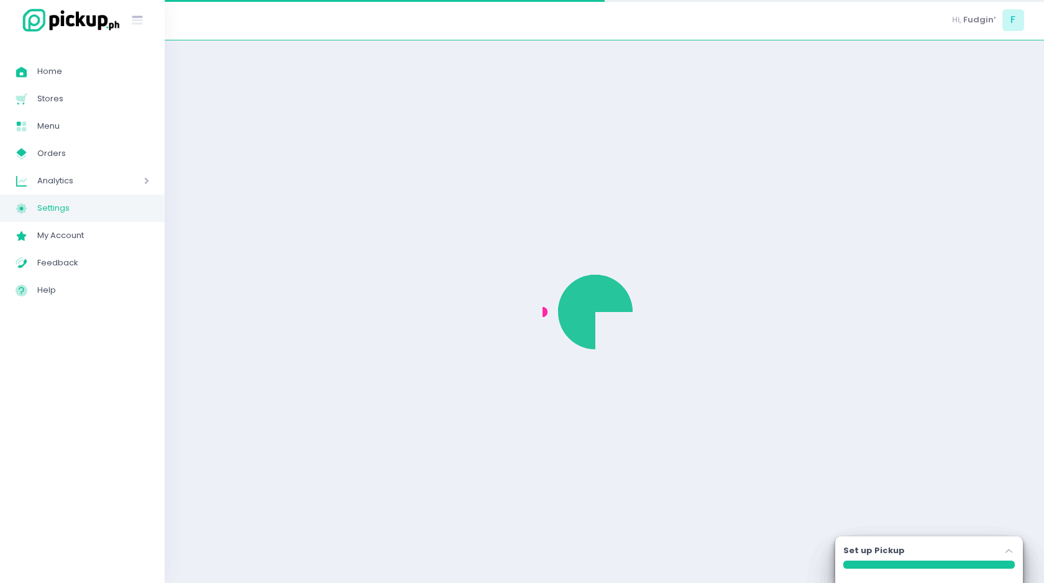
select select "active"
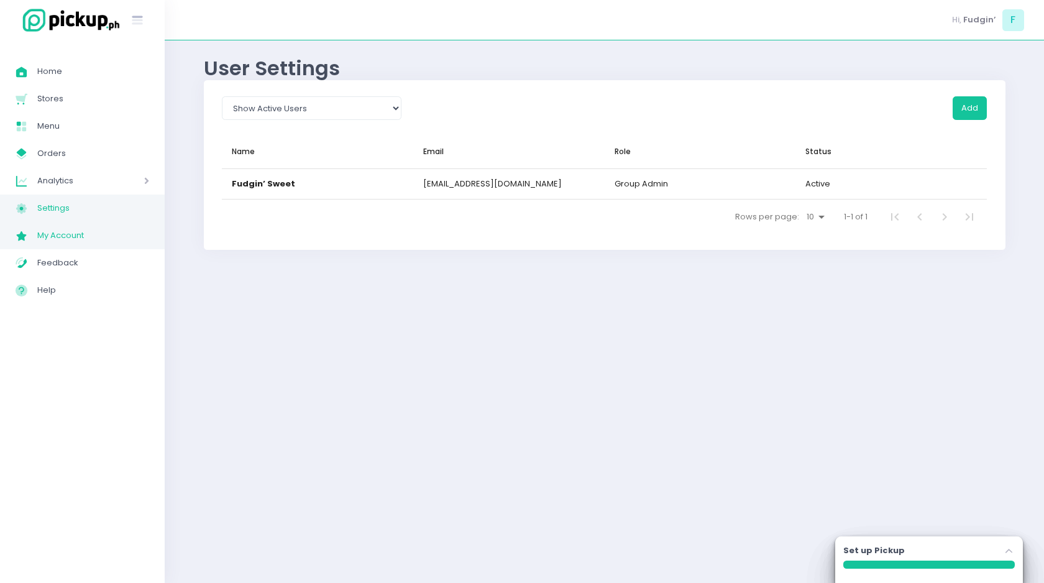
click at [77, 239] on span "My Account" at bounding box center [93, 235] width 112 height 16
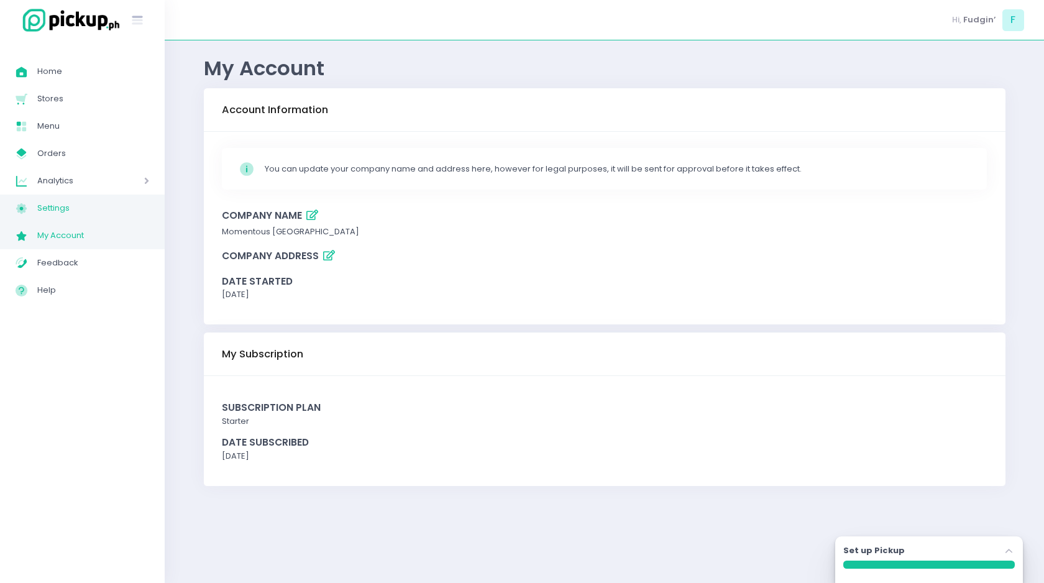
click at [84, 211] on span "Settings" at bounding box center [93, 208] width 112 height 16
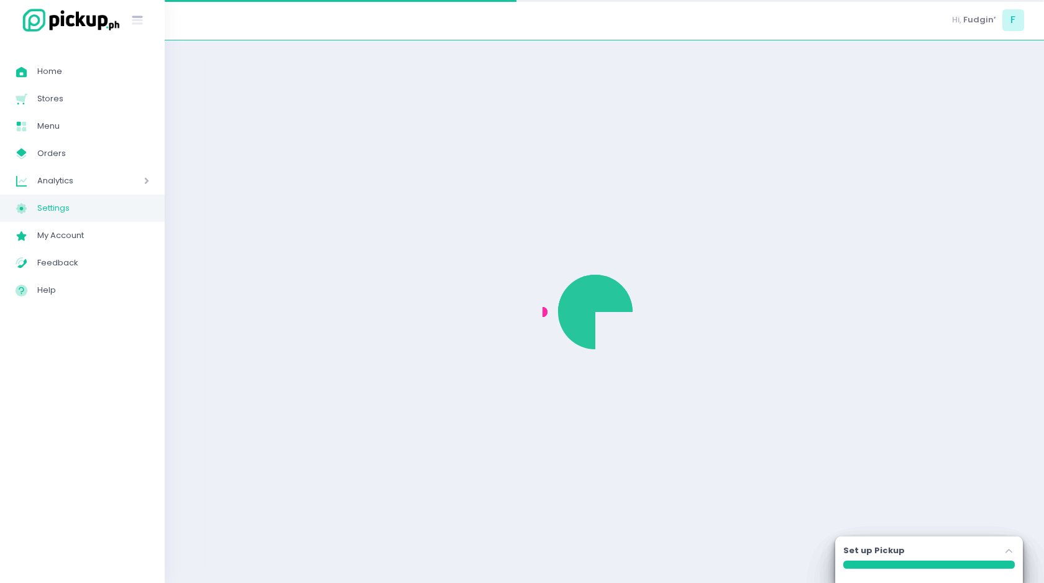
select select "active"
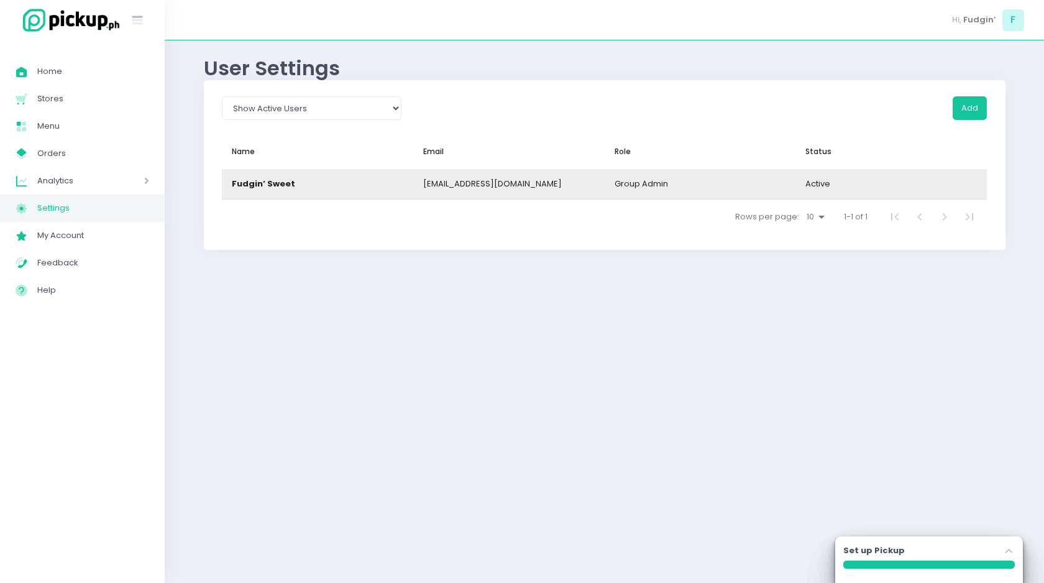
click at [366, 186] on div "Fudgin’ Sweet" at bounding box center [317, 184] width 191 height 30
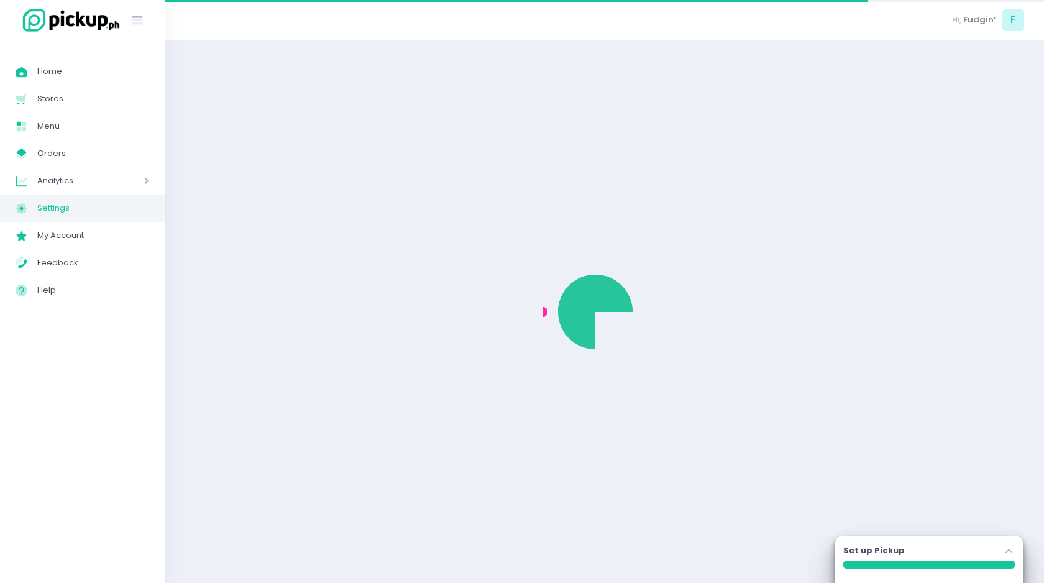
select select "group_admin"
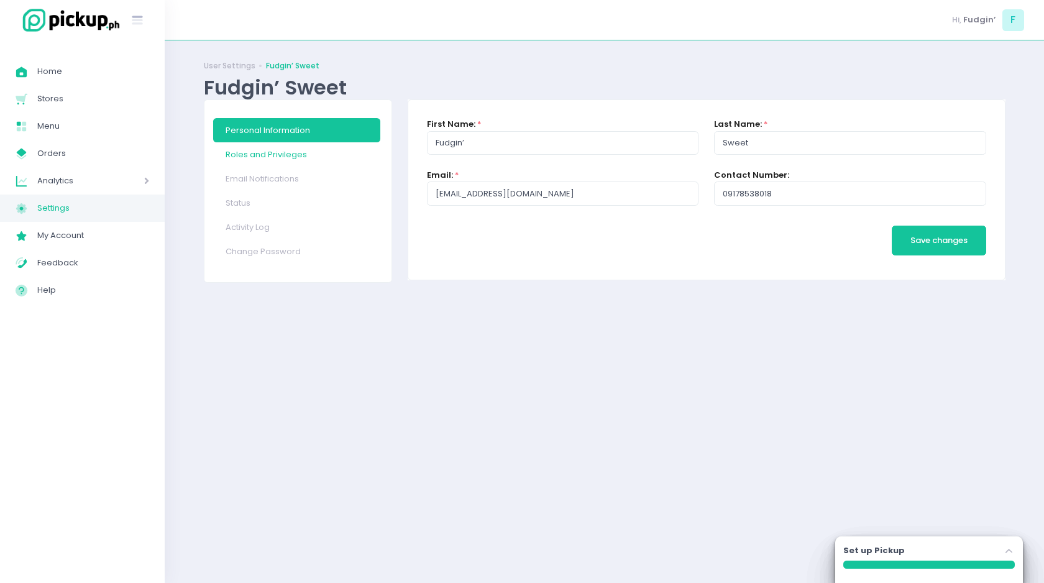
click at [280, 147] on link "Roles and Privileges" at bounding box center [296, 154] width 167 height 24
checkbox input "true"
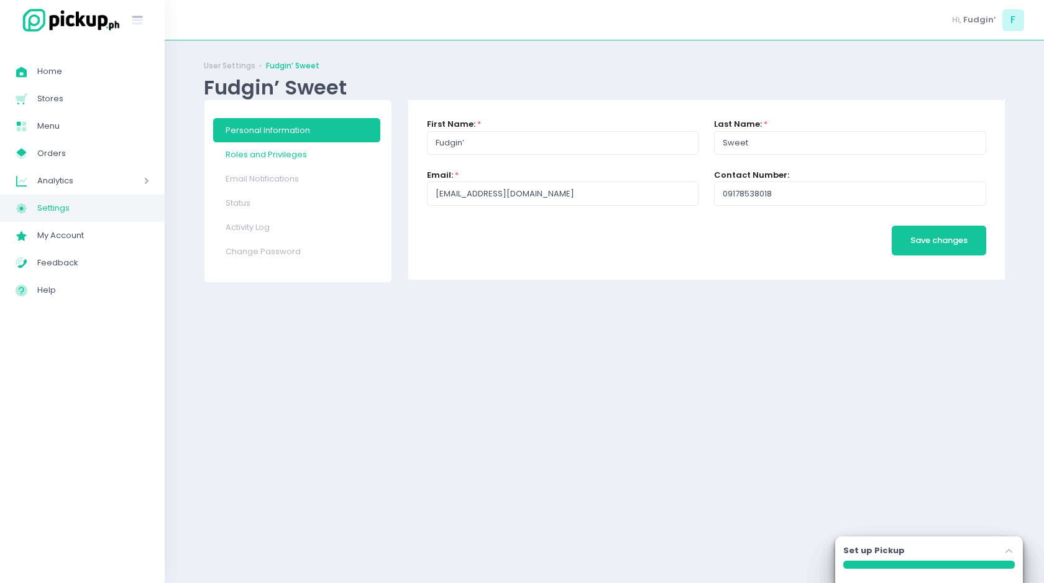
checkbox input "true"
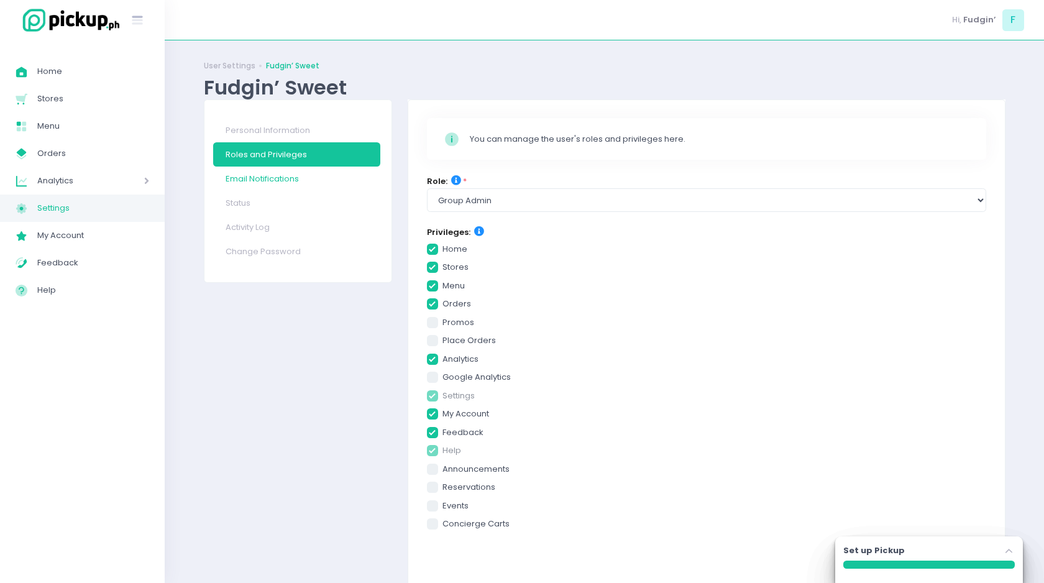
click at [275, 171] on link "Email Notifications" at bounding box center [296, 178] width 167 height 24
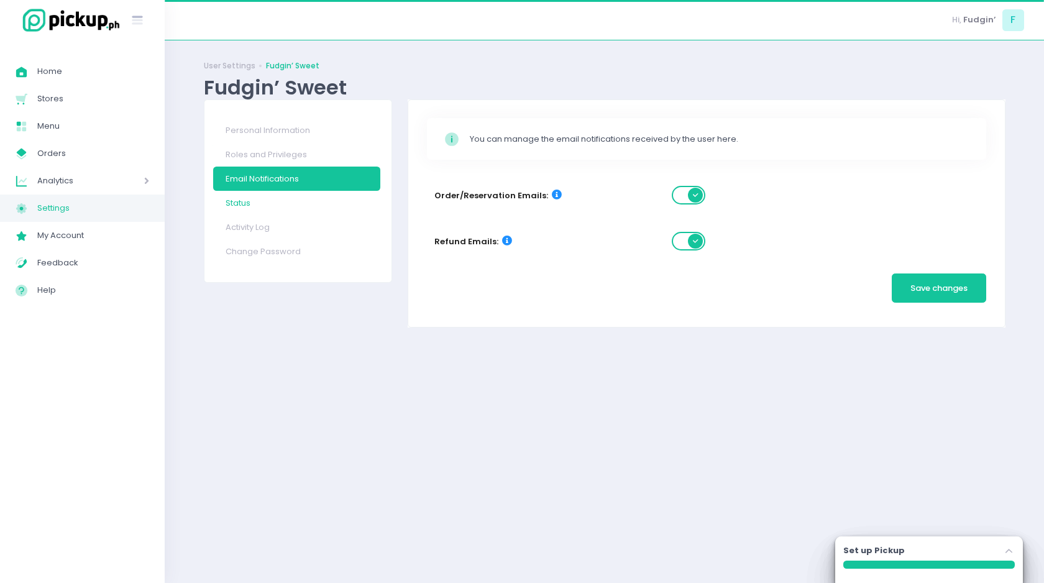
click at [255, 199] on link "Status" at bounding box center [296, 203] width 167 height 24
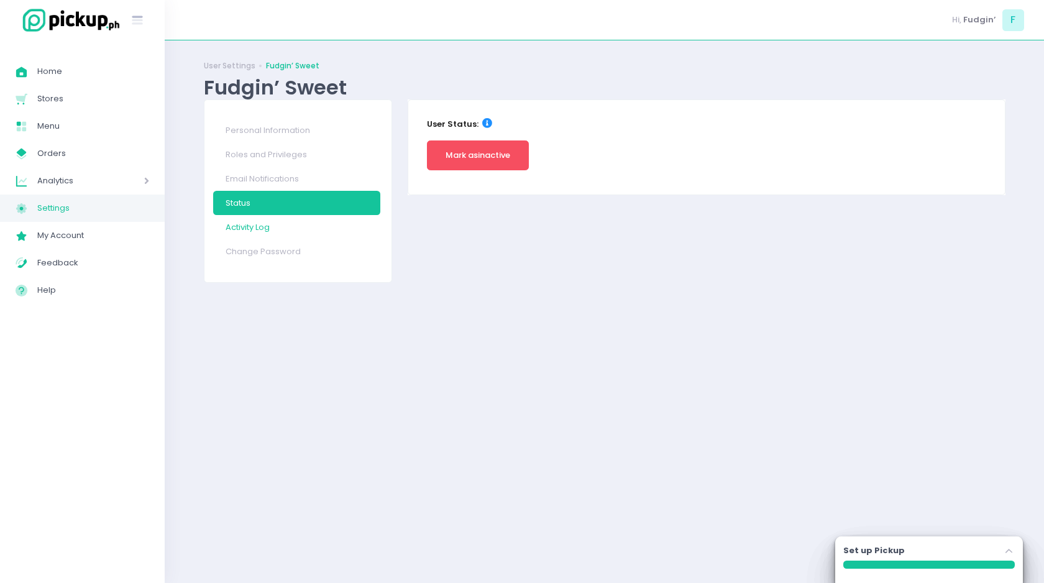
click at [253, 221] on link "Activity Log" at bounding box center [296, 227] width 167 height 24
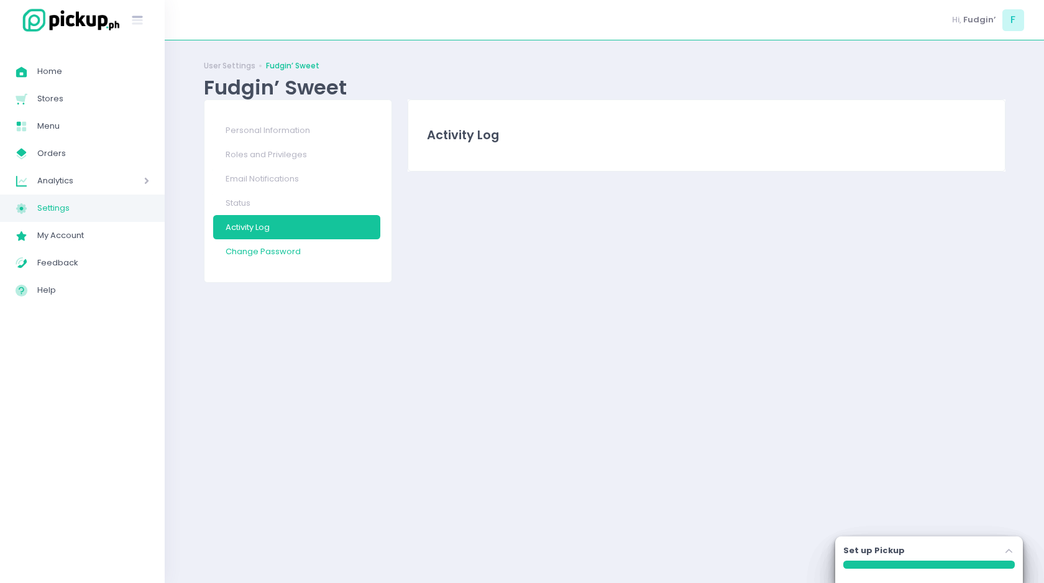
click at [265, 257] on link "Change Password" at bounding box center [296, 251] width 167 height 24
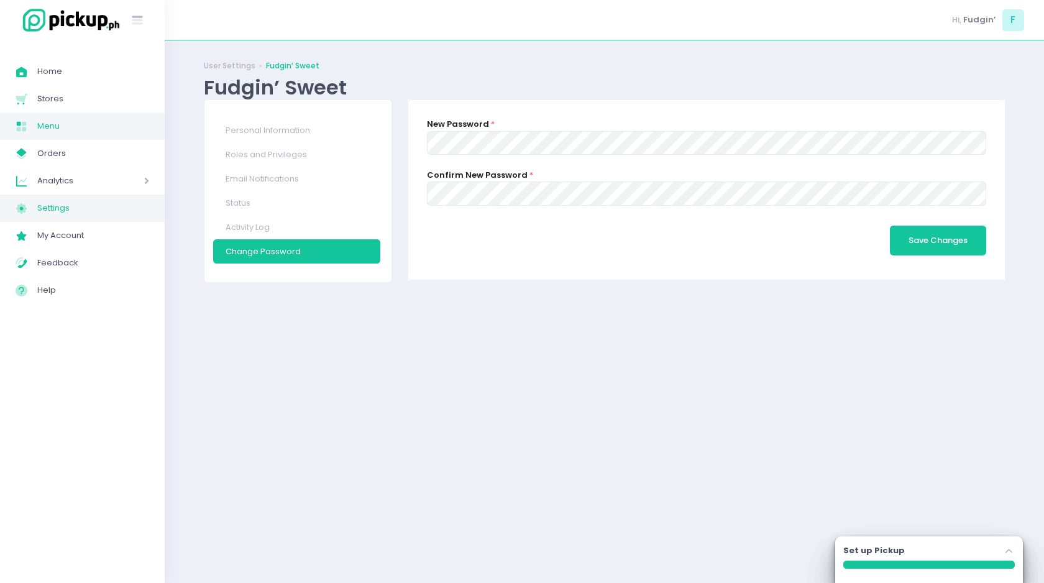
click at [66, 120] on span "Menu" at bounding box center [93, 126] width 112 height 16
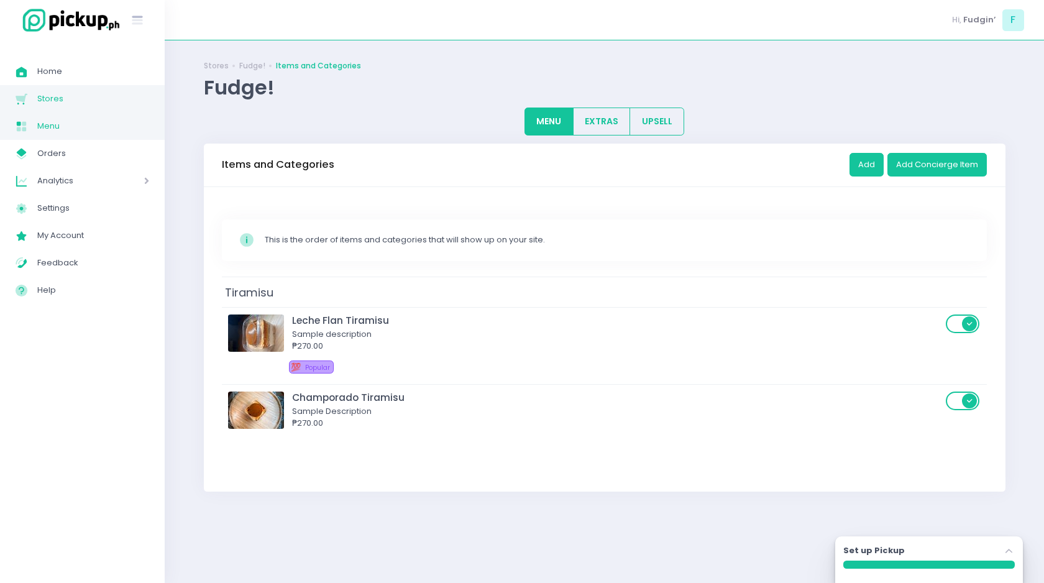
click at [77, 102] on span "Stores" at bounding box center [93, 99] width 112 height 16
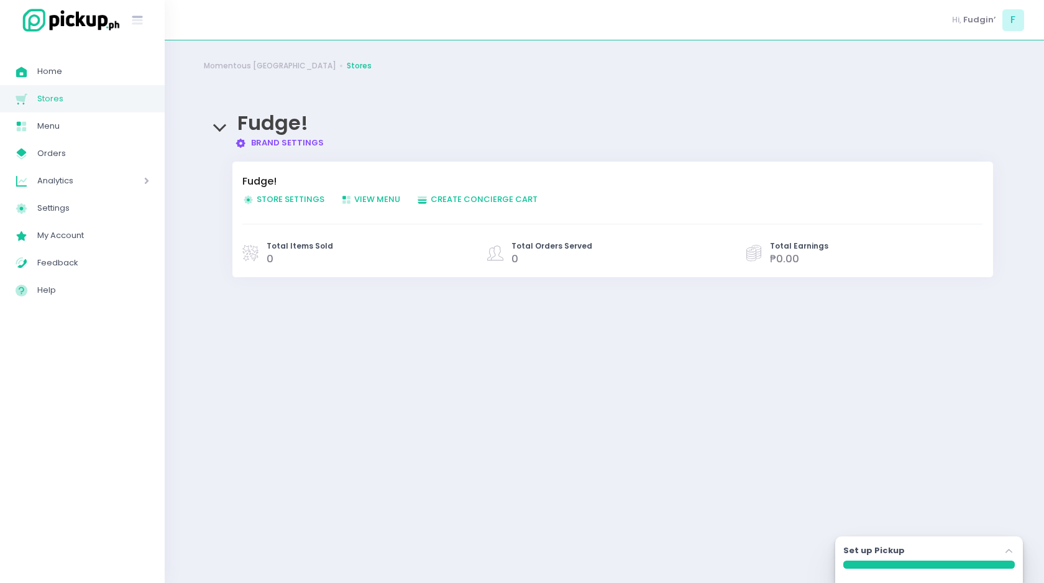
click at [284, 198] on span "Store Settings Created with Sketch. Store Settings" at bounding box center [283, 199] width 82 height 12
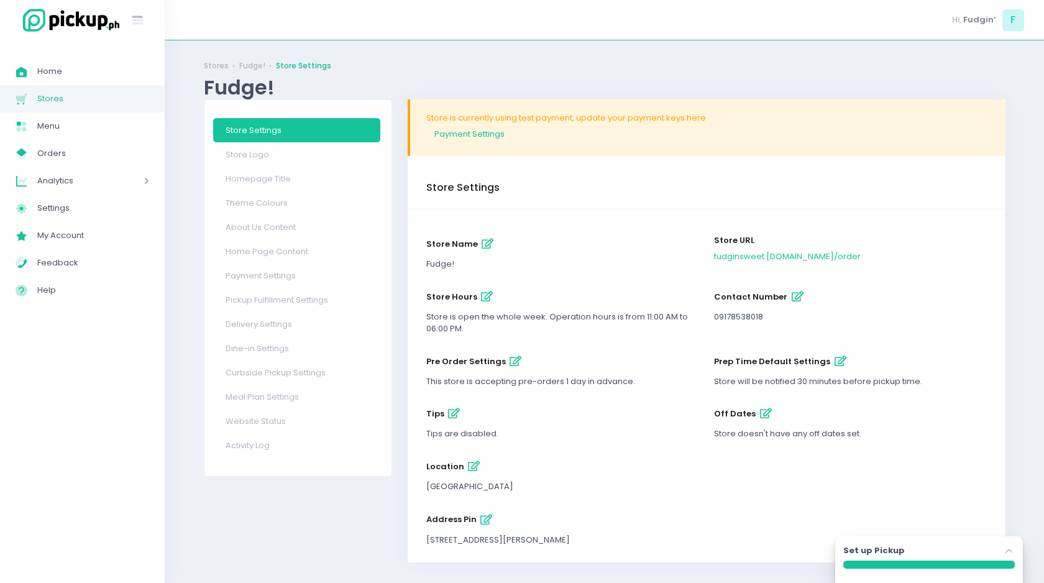
click at [467, 76] on div "Fudge!" at bounding box center [604, 87] width 801 height 24
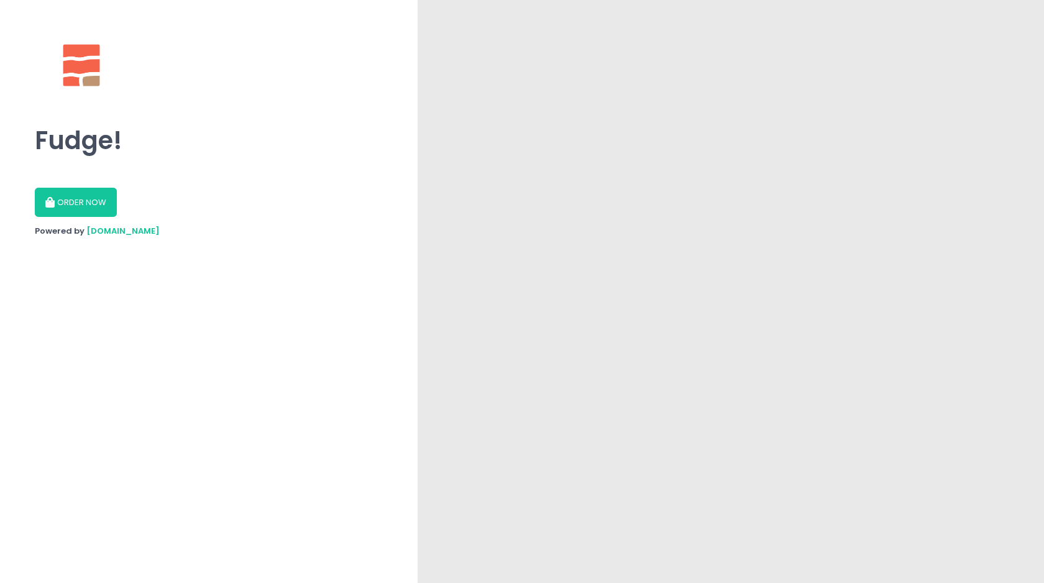
click at [99, 210] on button "ORDER NOW" at bounding box center [76, 203] width 82 height 30
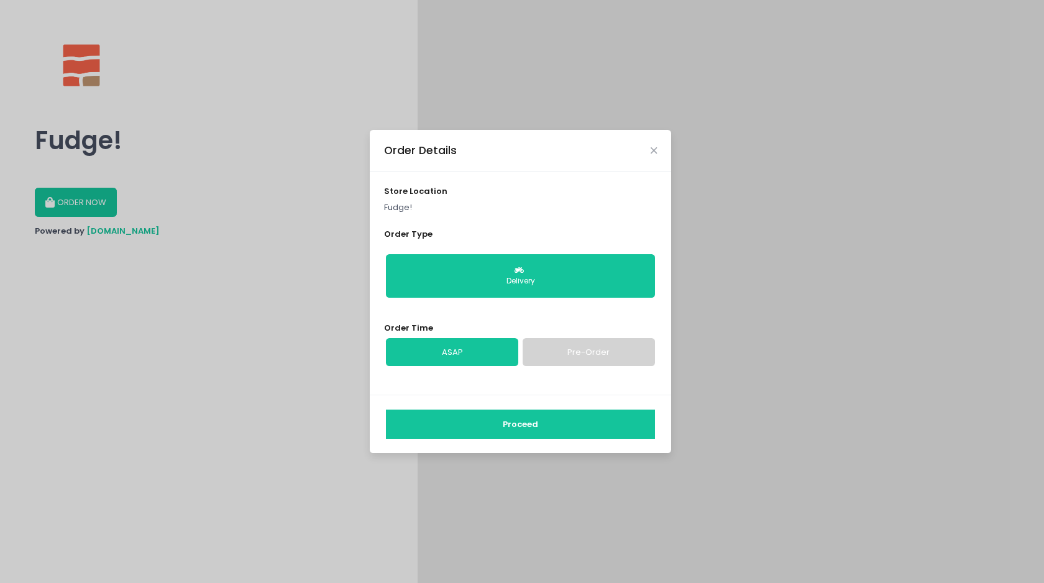
click at [552, 348] on link "Pre-Order" at bounding box center [588, 352] width 132 height 29
select select "2025-10-07"
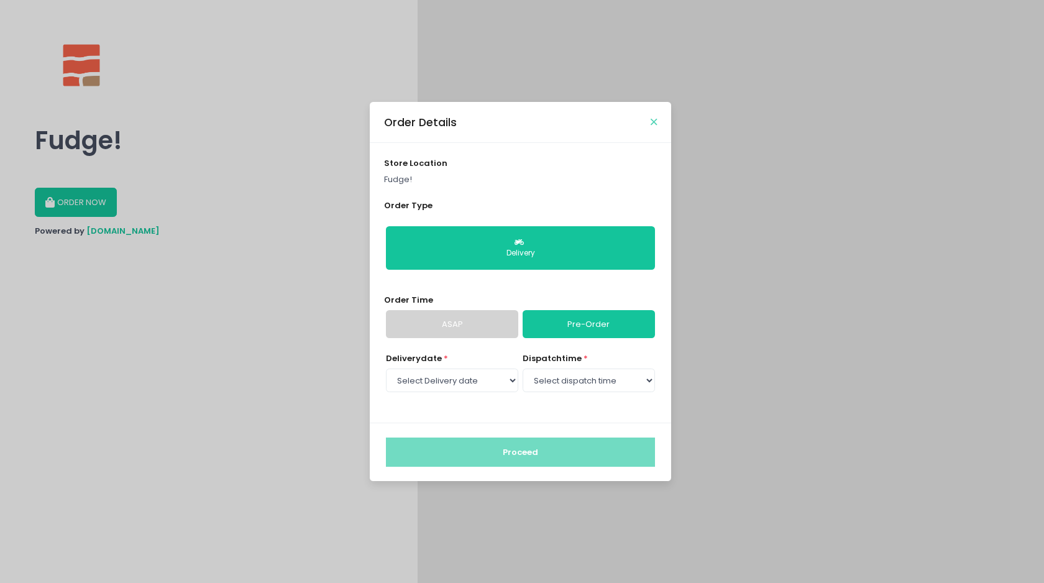
click at [655, 120] on icon "Close" at bounding box center [653, 121] width 6 height 9
